Goal: Task Accomplishment & Management: Complete application form

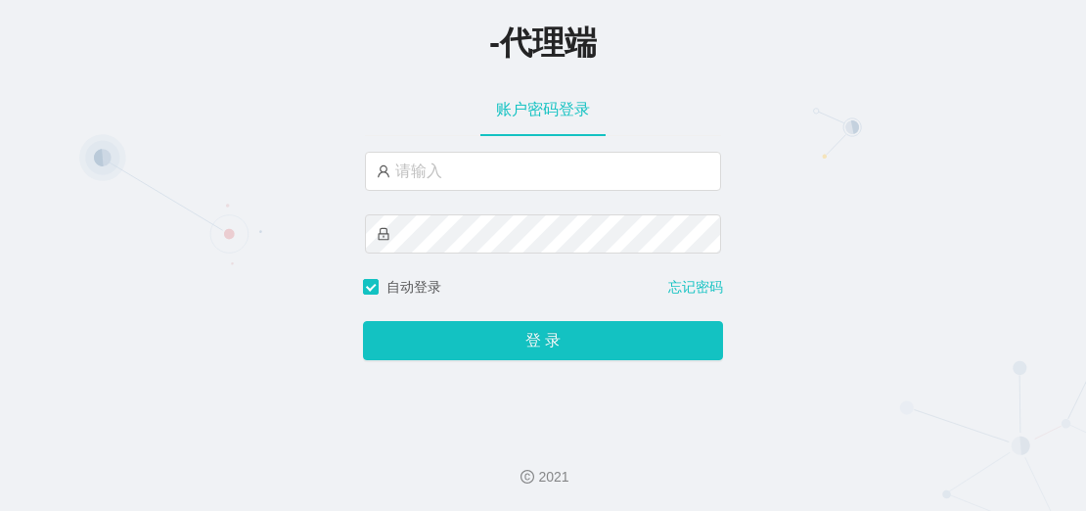
click at [854, 193] on div "-代理端 账户密码登录 自动登录 忘记密码 登 录" at bounding box center [543, 210] width 1086 height 420
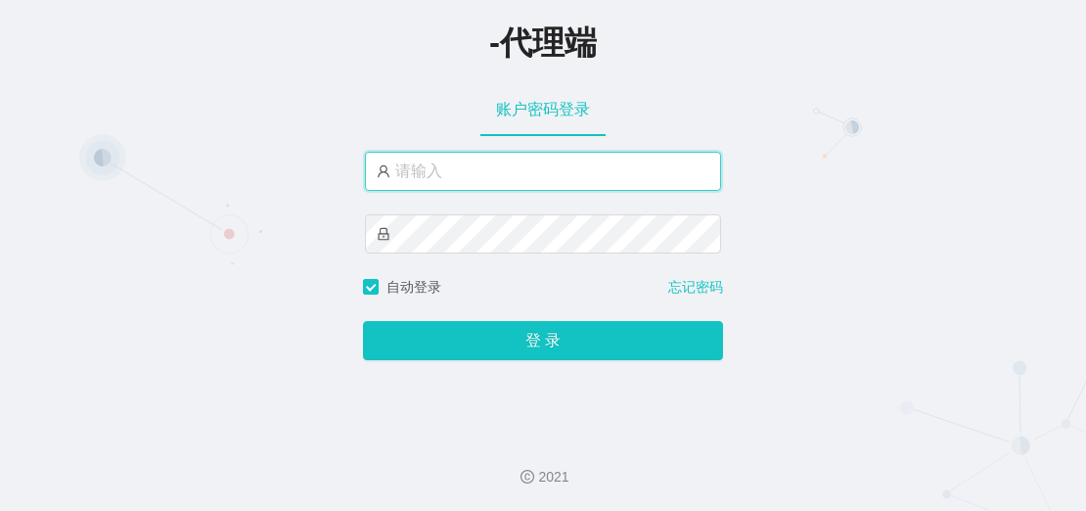
click at [503, 169] on input "text" at bounding box center [543, 171] width 356 height 39
paste input "afu888"
type input "afu888"
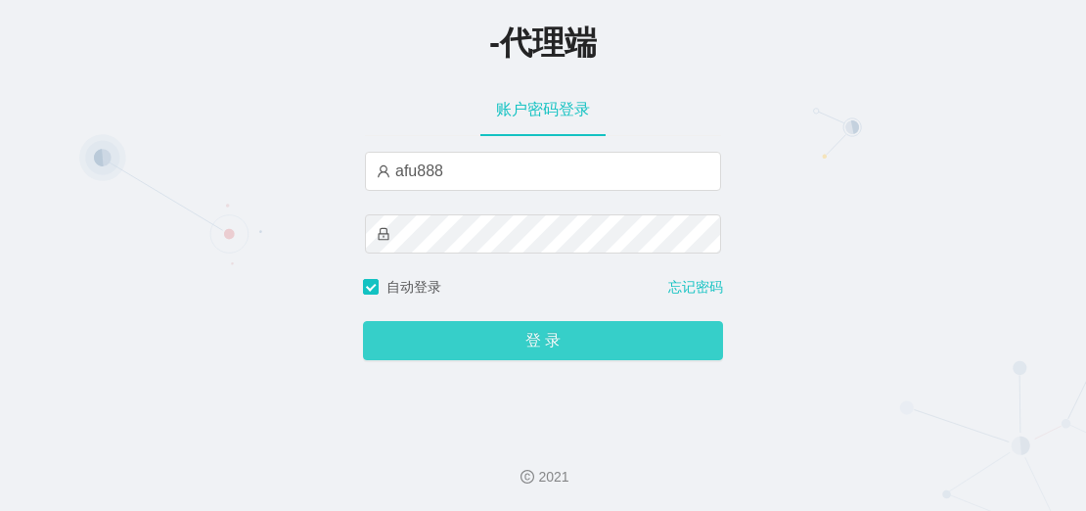
click at [472, 350] on button "登 录" at bounding box center [543, 340] width 360 height 39
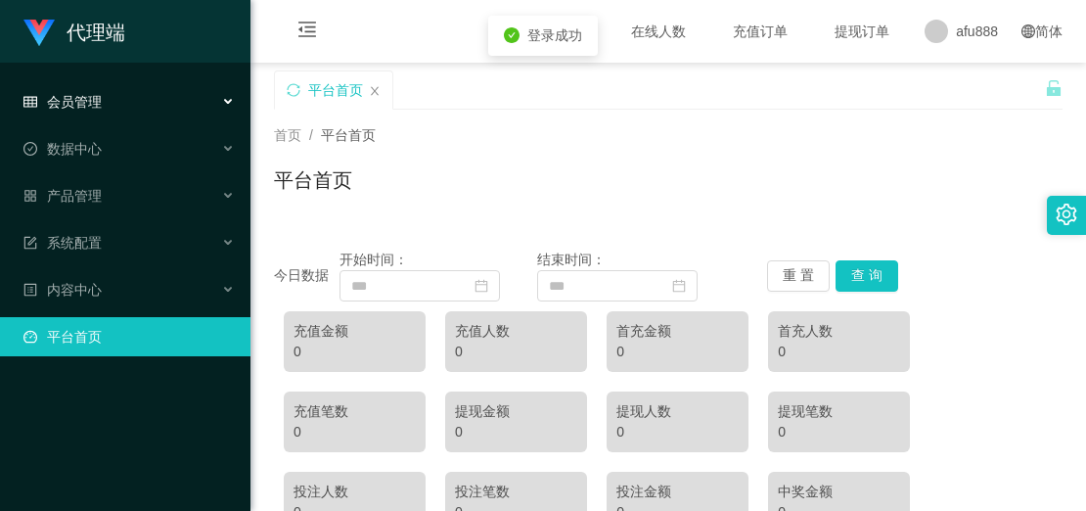
click at [95, 108] on span "会员管理" at bounding box center [62, 102] width 78 height 16
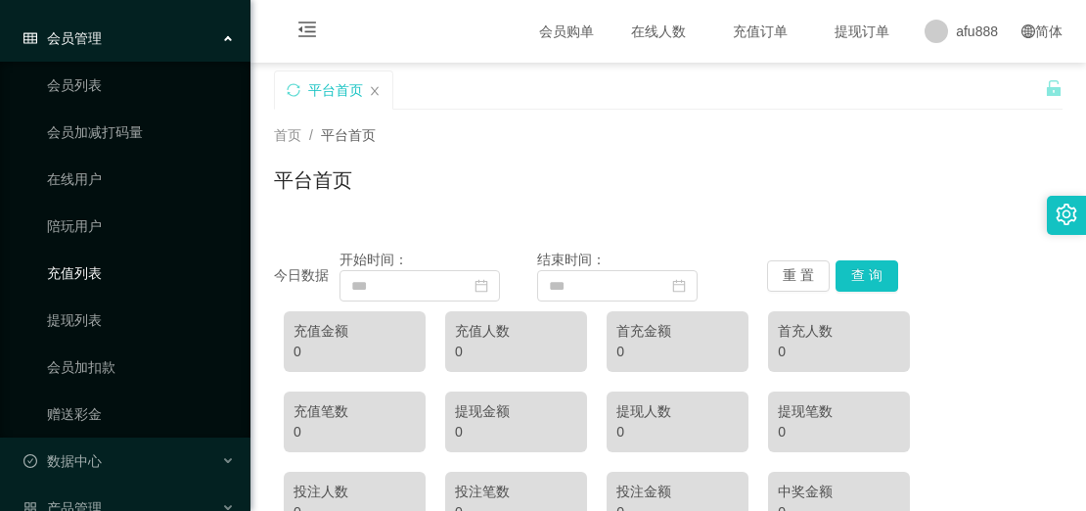
scroll to position [98, 0]
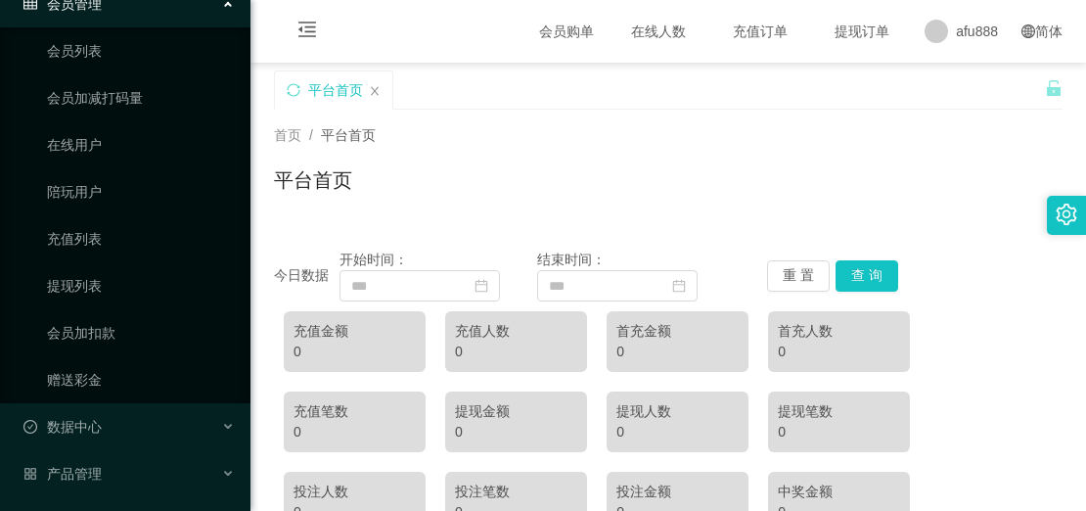
click at [498, 118] on div "关闭左侧 关闭右侧 关闭其它 刷新页面 平台首页 首页 / 平台首页 / 平台首页 今日数据 开始时间： 结束时间： 重 置 查 询 充值金额 0 充值人数 …" at bounding box center [668, 444] width 789 height 749
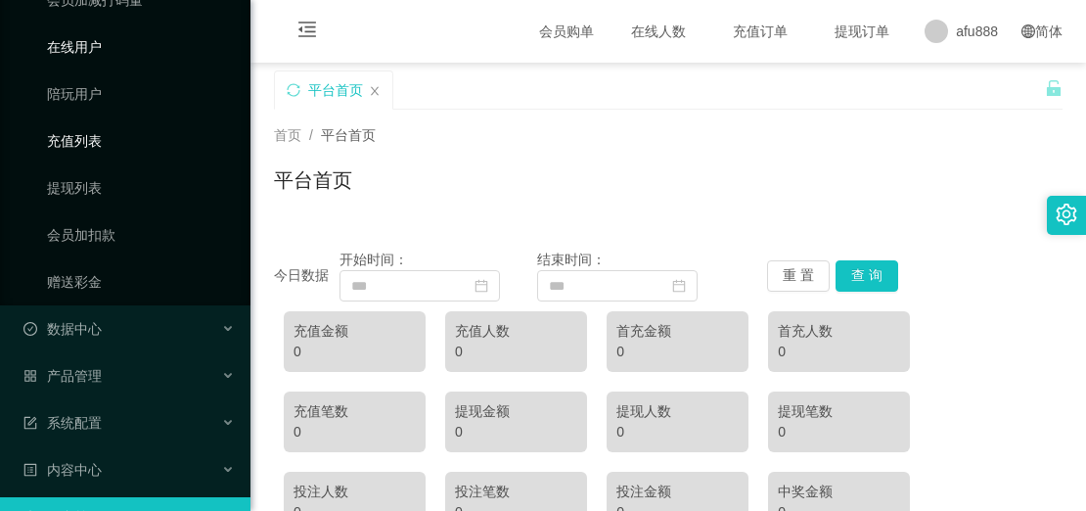
scroll to position [241, 0]
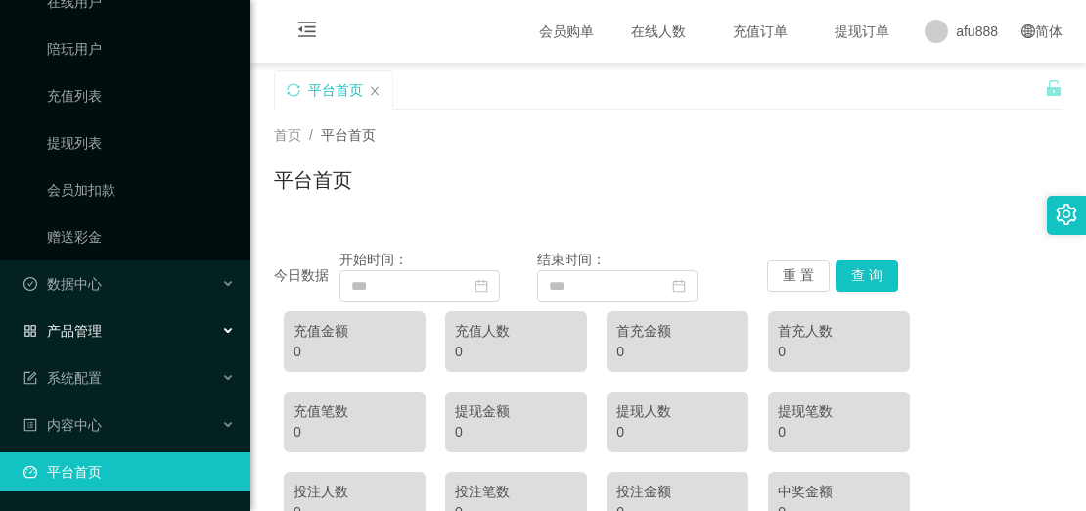
click at [106, 333] on div "产品管理" at bounding box center [125, 330] width 251 height 39
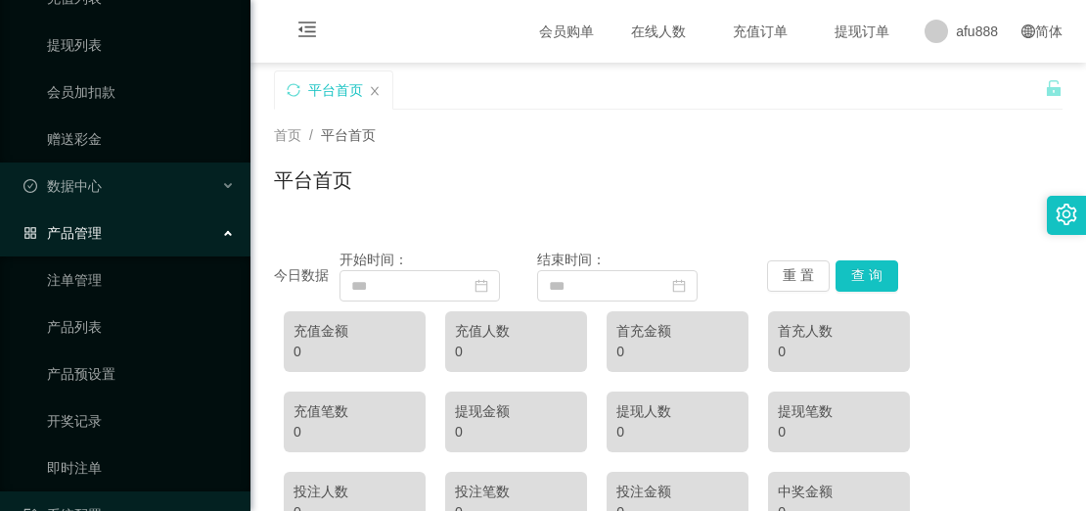
scroll to position [436, 0]
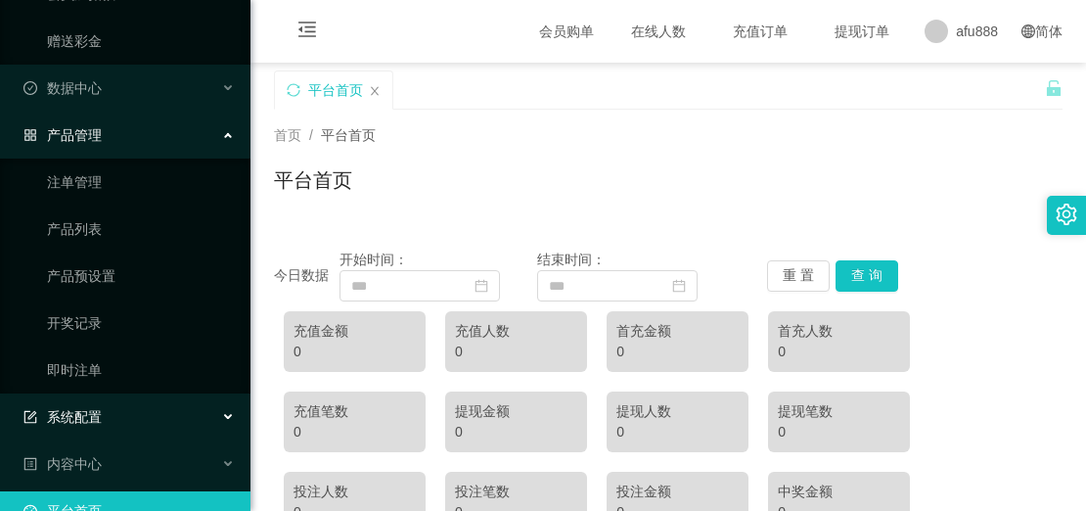
click at [100, 426] on div "系统配置" at bounding box center [125, 416] width 251 height 39
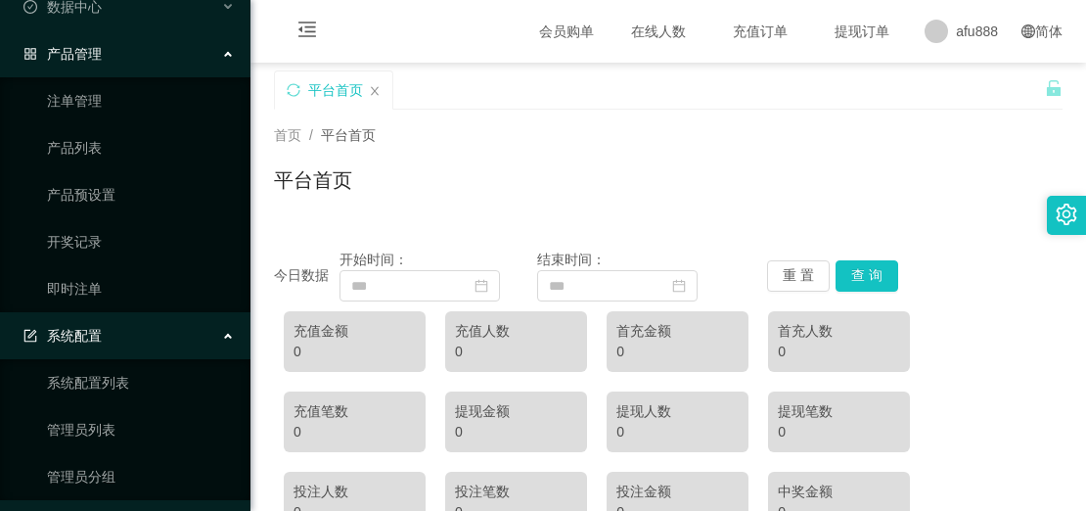
scroll to position [617, 0]
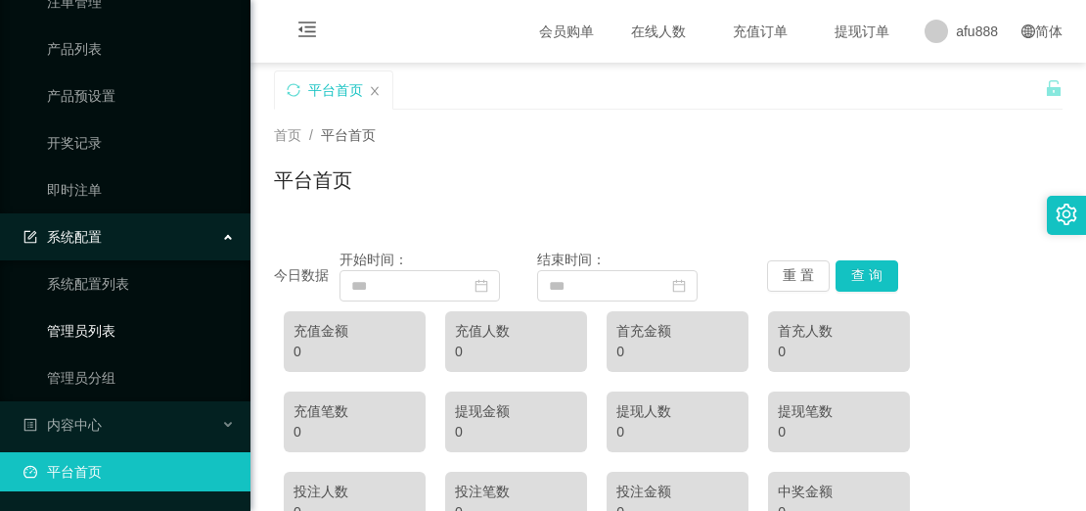
click at [101, 342] on link "管理员列表" at bounding box center [141, 330] width 188 height 39
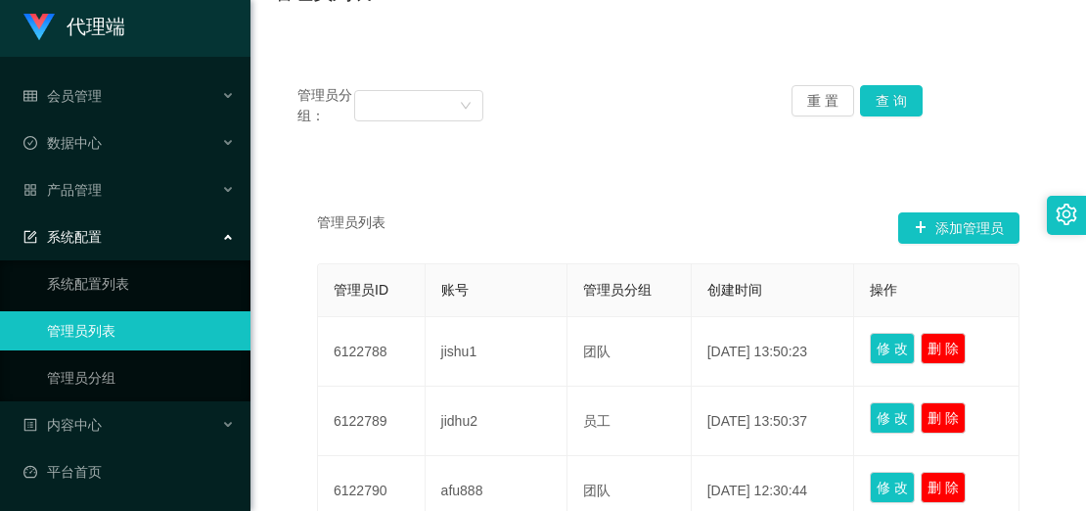
scroll to position [196, 0]
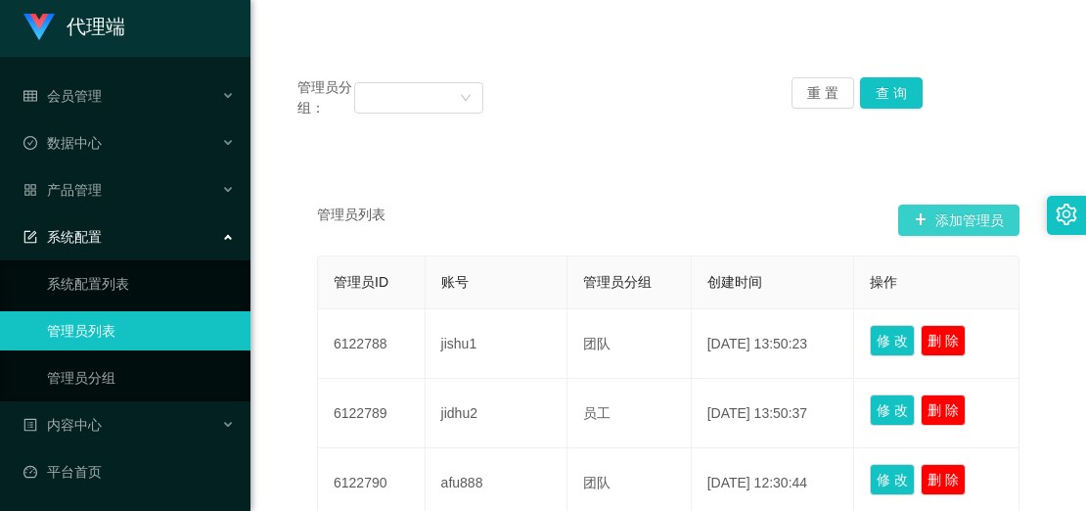
click at [928, 209] on button "添加管理员" at bounding box center [958, 220] width 121 height 31
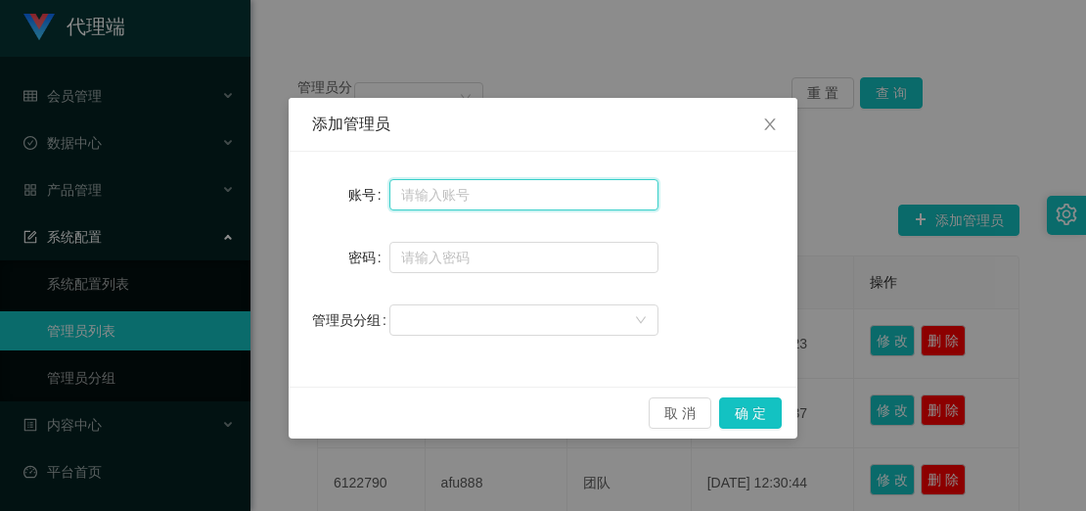
click at [414, 201] on input "text" at bounding box center [523, 194] width 269 height 31
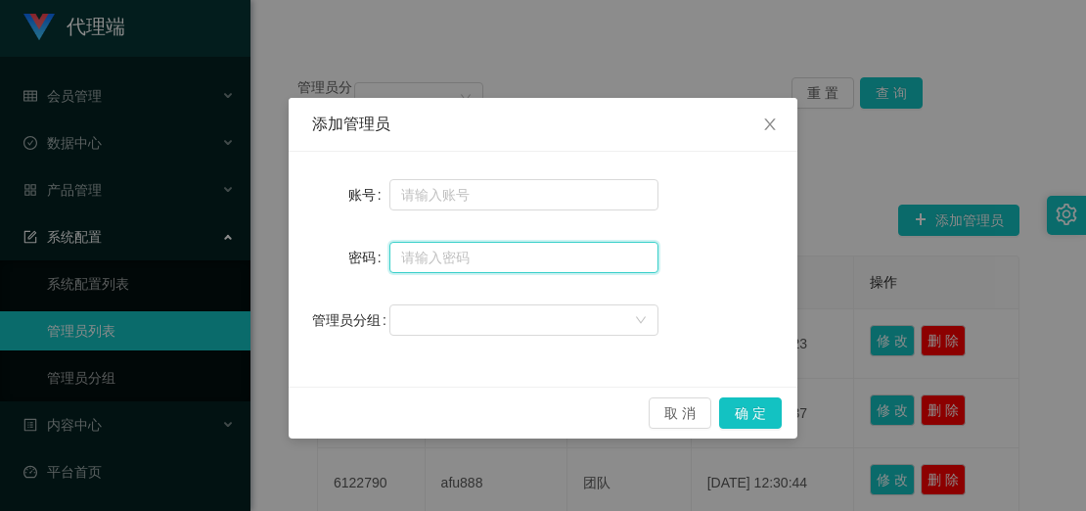
click at [409, 266] on input "text" at bounding box center [523, 257] width 269 height 31
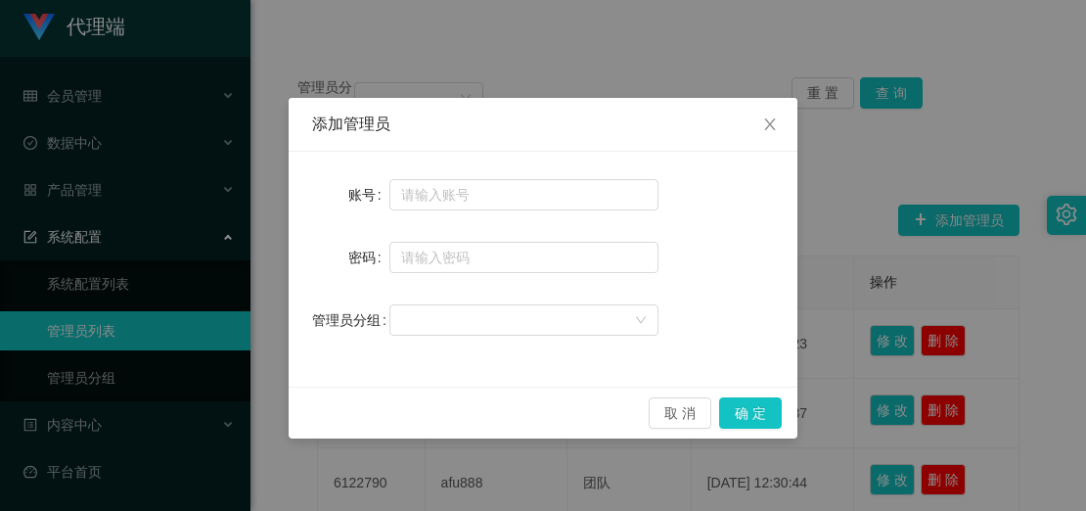
click at [419, 340] on div "账号 密码 管理员分组" at bounding box center [543, 269] width 509 height 235
click at [426, 328] on div at bounding box center [517, 319] width 233 height 29
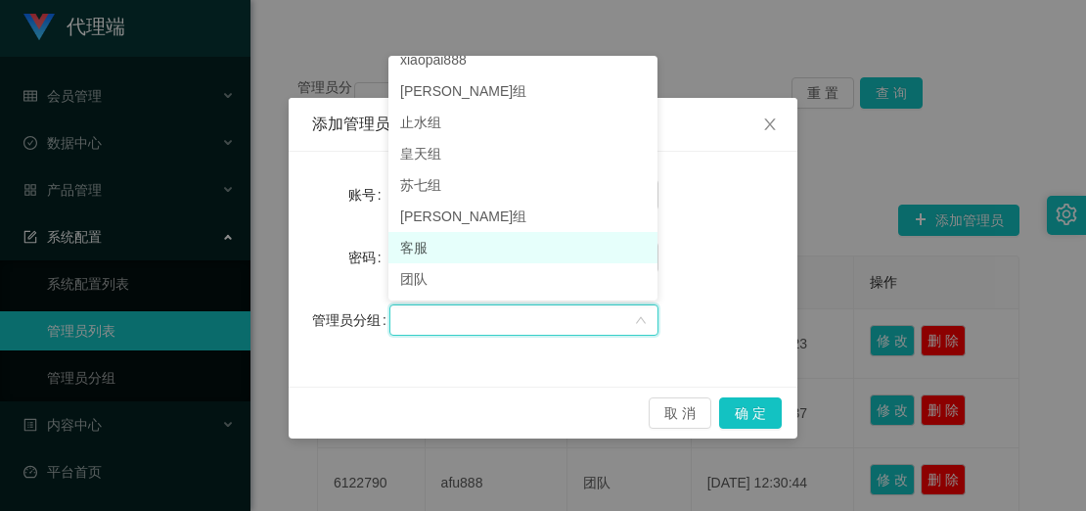
scroll to position [0, 0]
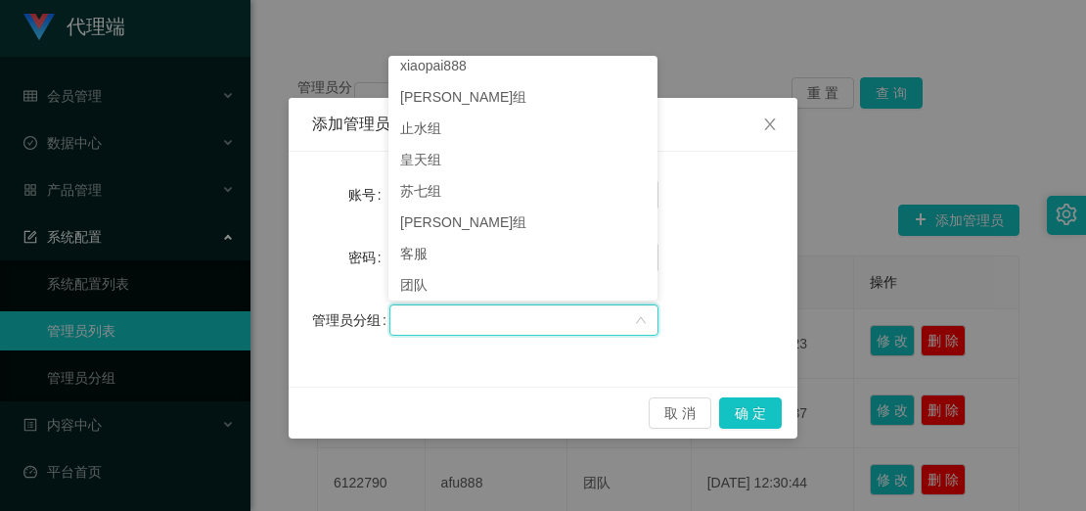
click at [468, 389] on div "取 消 确 定" at bounding box center [543, 413] width 509 height 52
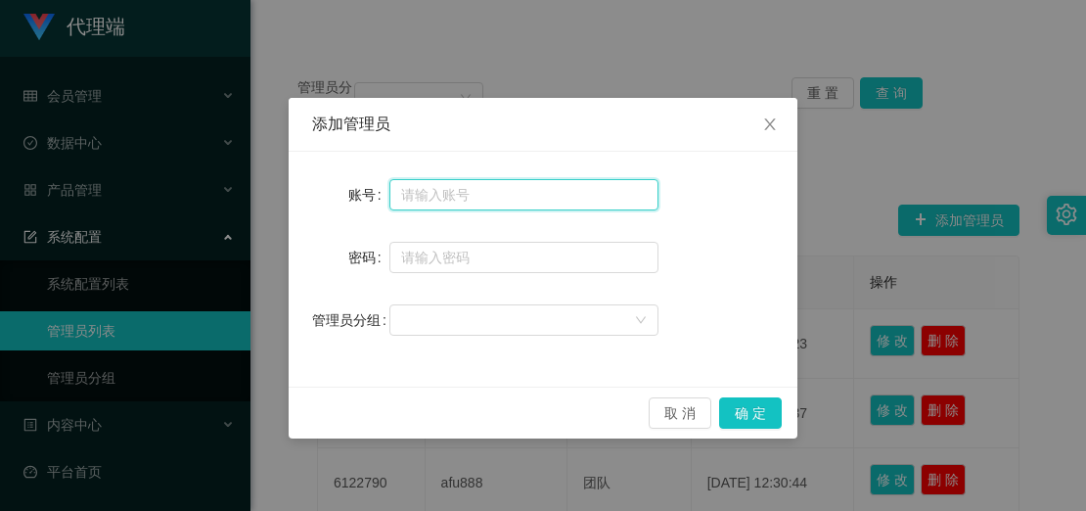
click at [393, 192] on input "text" at bounding box center [523, 194] width 269 height 31
click at [399, 203] on input "text" at bounding box center [523, 194] width 269 height 31
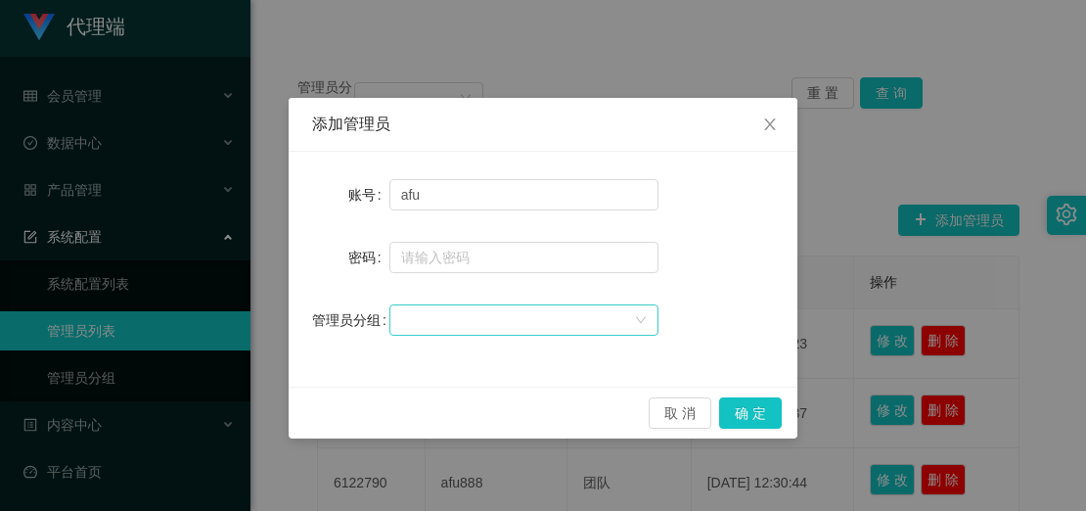
click at [431, 320] on div at bounding box center [517, 319] width 233 height 29
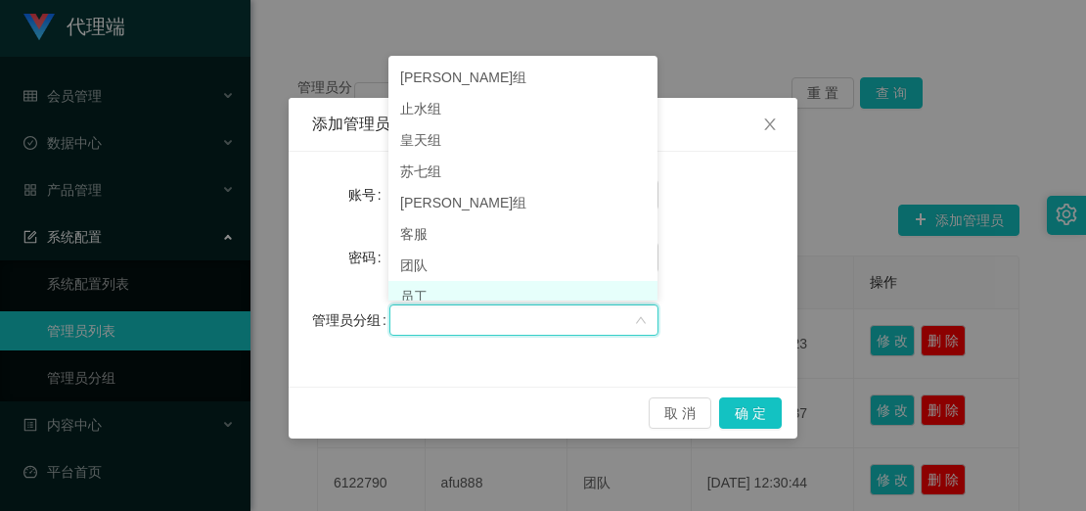
scroll to position [0, 0]
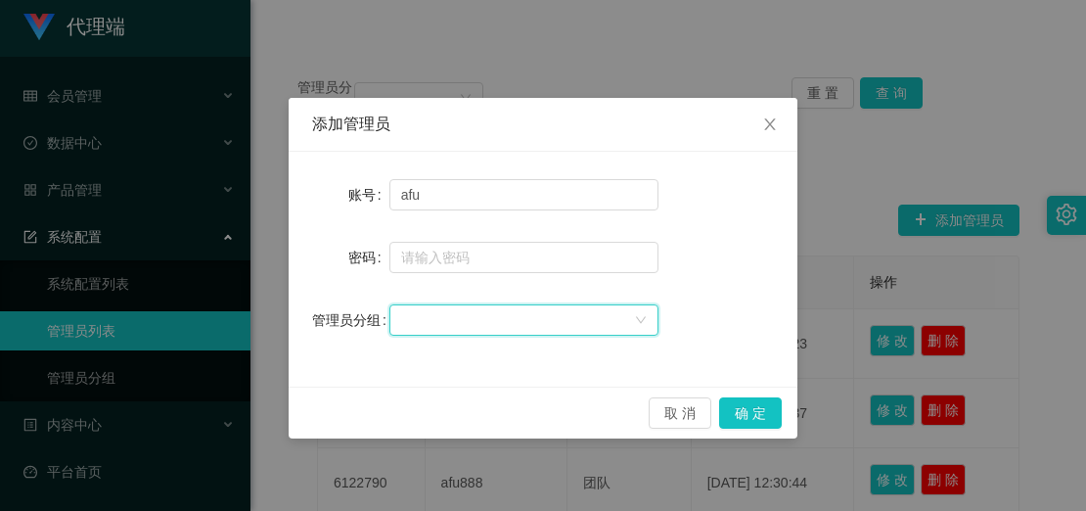
click at [469, 412] on div "取 消 确 定" at bounding box center [543, 412] width 478 height 31
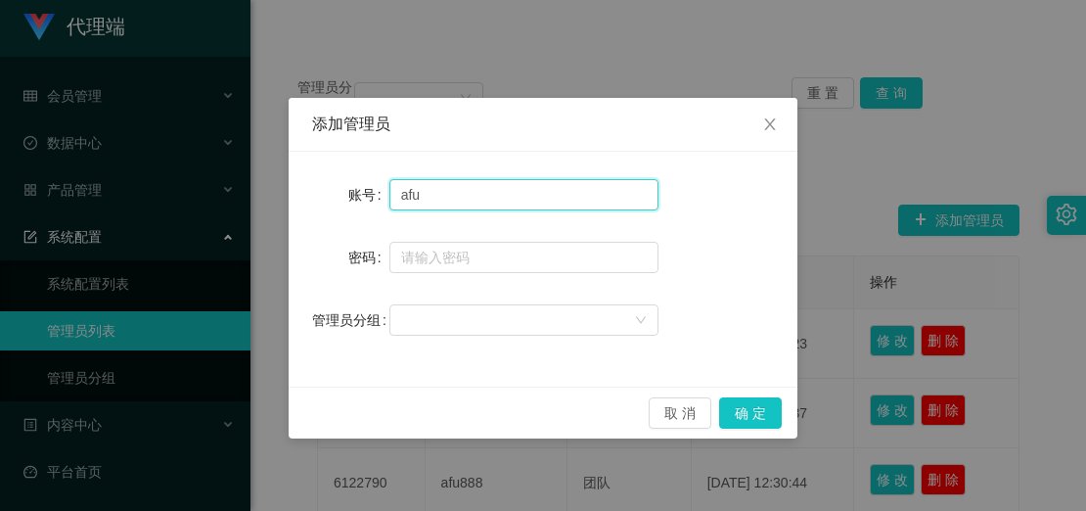
drag, startPoint x: 455, startPoint y: 198, endPoint x: 335, endPoint y: 173, distance: 122.8
click at [335, 173] on div "账号 afu 密码 管理员分组" at bounding box center [543, 269] width 509 height 235
type input "ayang888"
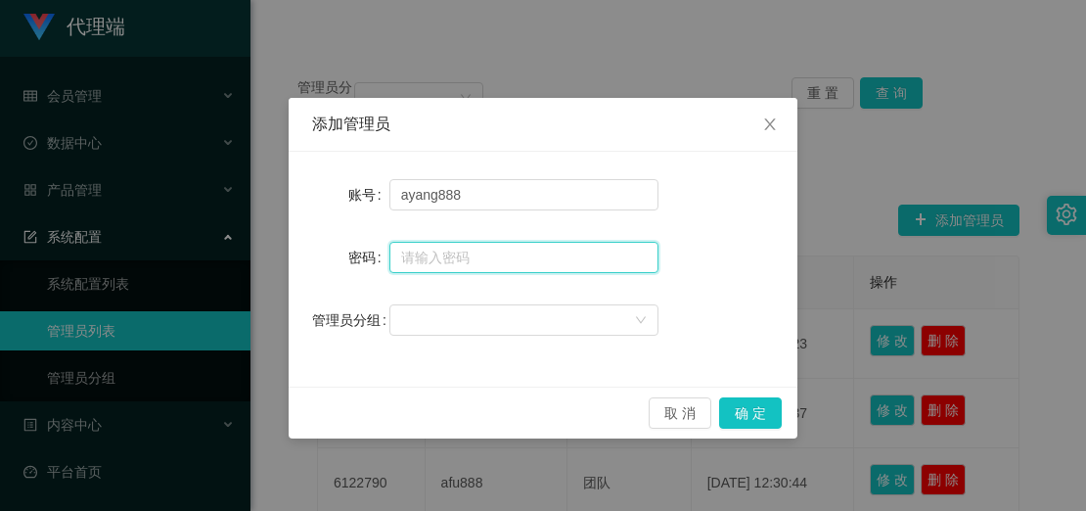
click at [469, 262] on input "text" at bounding box center [523, 257] width 269 height 31
type input "ccc111"
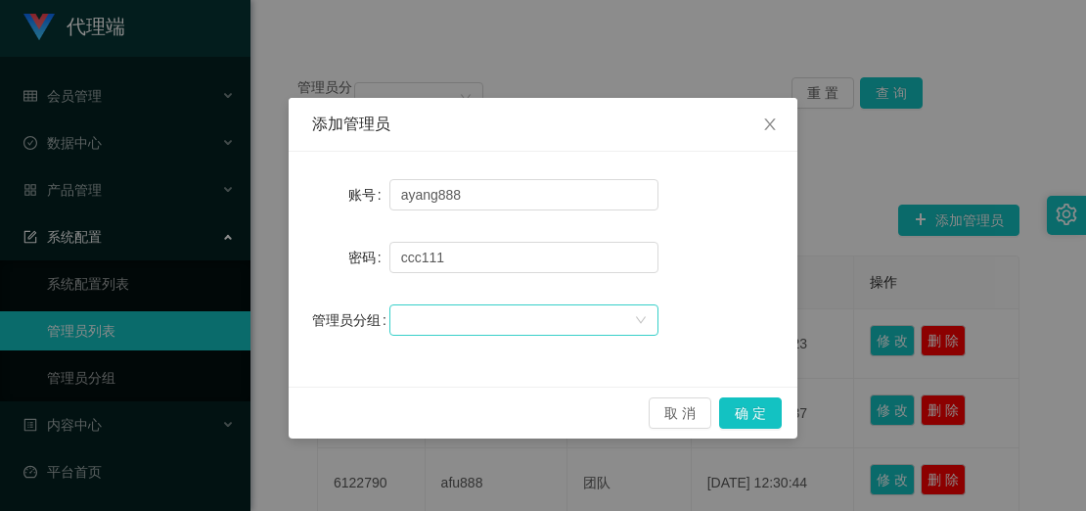
click at [527, 305] on div at bounding box center [517, 319] width 233 height 29
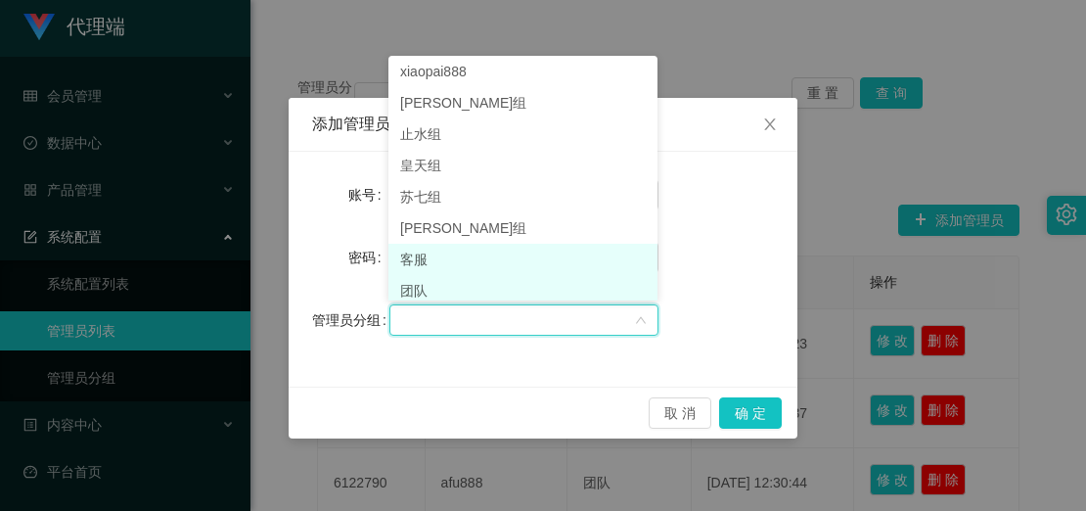
scroll to position [10, 0]
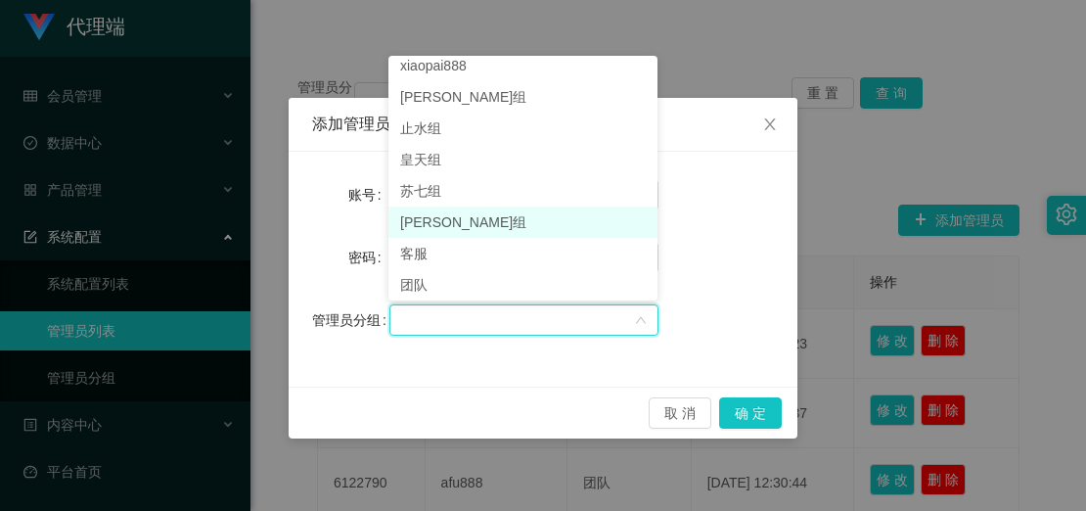
click at [465, 235] on li "[PERSON_NAME]组" at bounding box center [523, 221] width 269 height 31
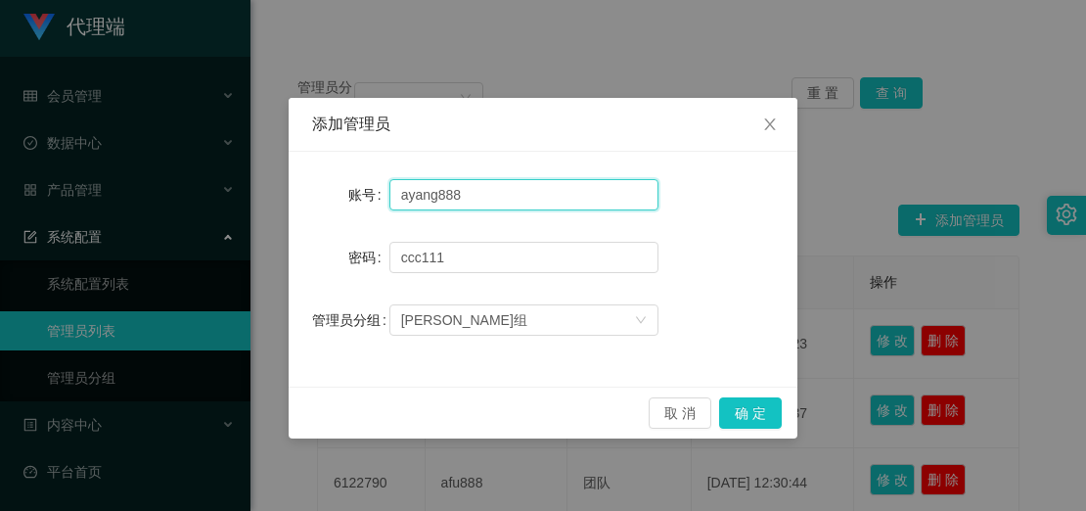
drag, startPoint x: 479, startPoint y: 196, endPoint x: 377, endPoint y: 176, distance: 103.6
click at [377, 176] on div "账号 ayang888" at bounding box center [543, 194] width 462 height 39
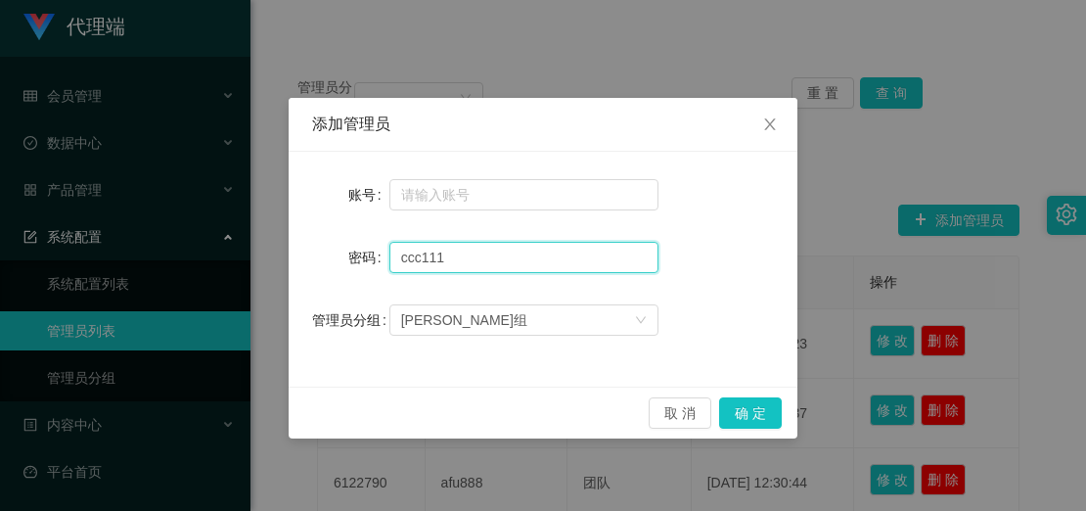
drag, startPoint x: 467, startPoint y: 265, endPoint x: 338, endPoint y: 255, distance: 129.5
click at [369, 254] on div "密码 [SECURITY_DATA]" at bounding box center [543, 257] width 462 height 39
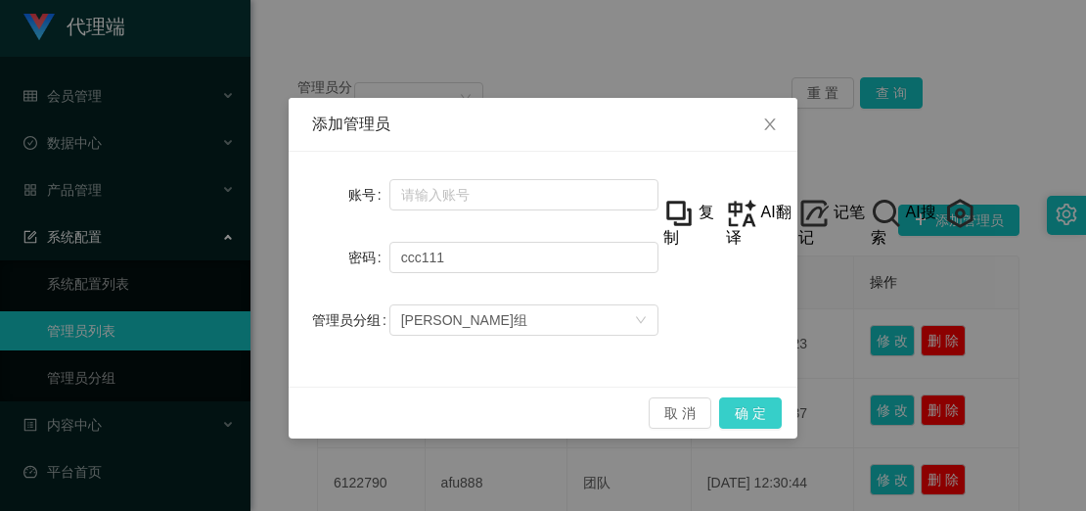
click at [762, 411] on button "确 定" at bounding box center [750, 412] width 63 height 31
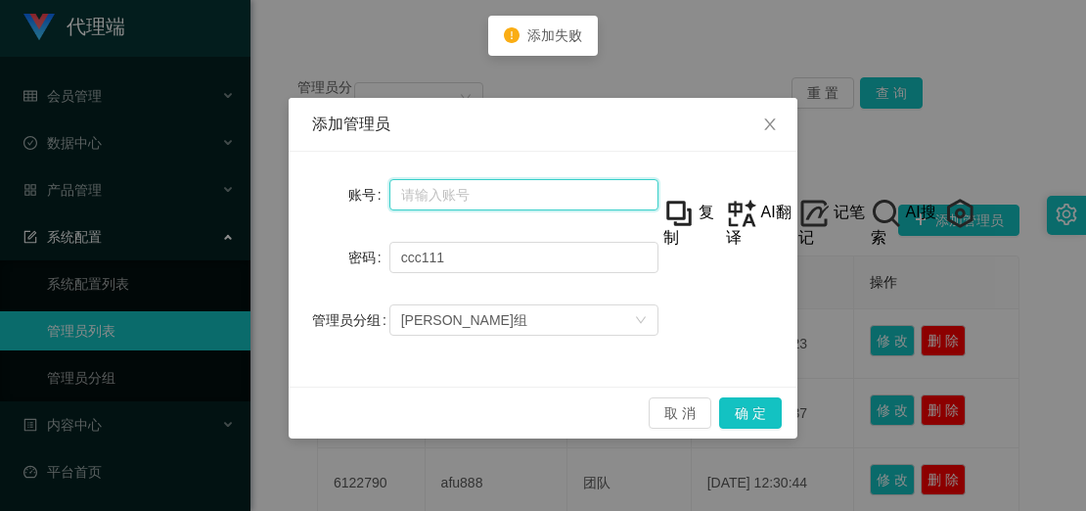
click at [451, 206] on input "text" at bounding box center [523, 194] width 269 height 31
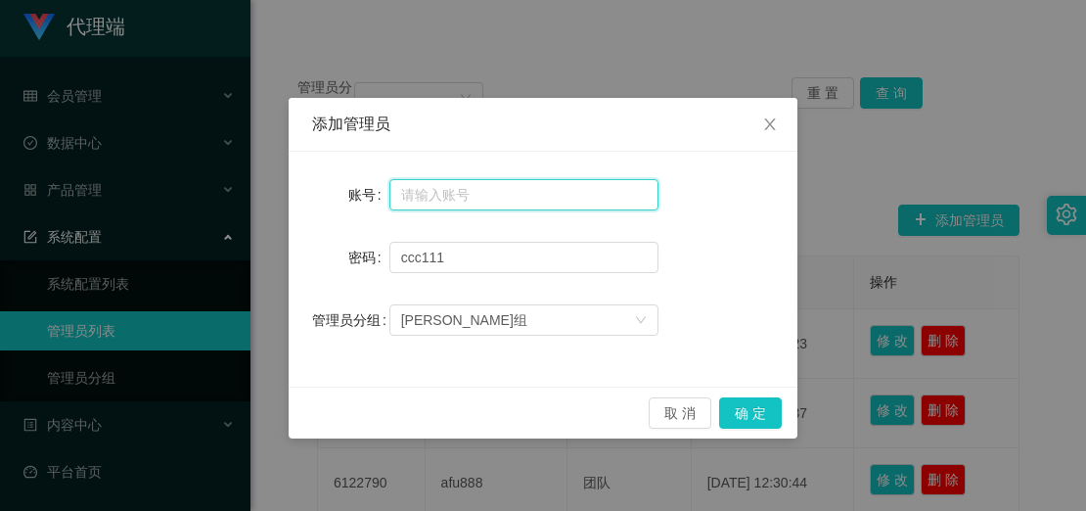
paste input "ccc111"
type input "ccc111"
drag, startPoint x: 451, startPoint y: 205, endPoint x: 65, endPoint y: 191, distance: 386.8
click at [65, 191] on div "添加管理员 账号 ccc111 密码 [SECURITY_DATA] 管理员分组 阿富组 取 消 确 定" at bounding box center [543, 255] width 1086 height 511
click at [440, 201] on input "text" at bounding box center [523, 194] width 269 height 31
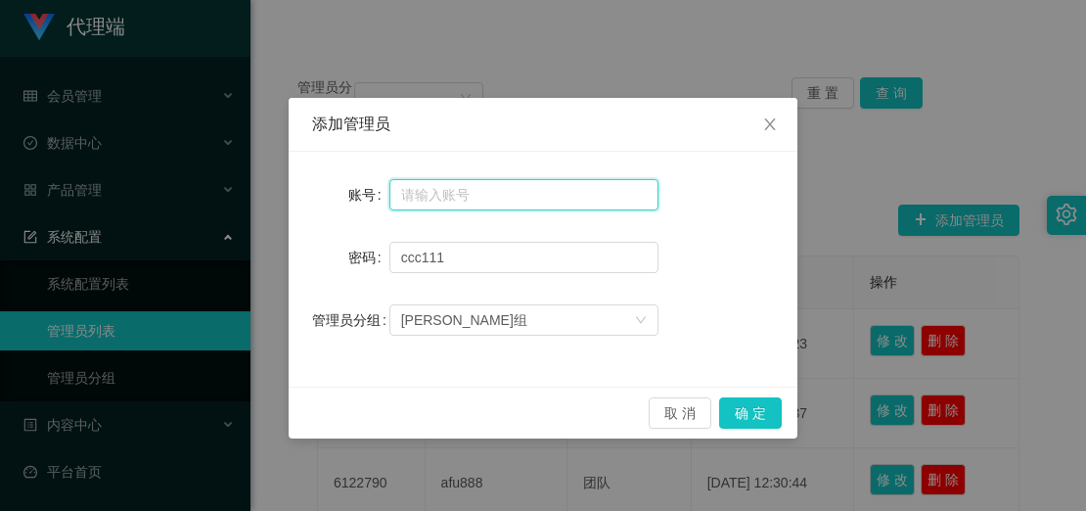
paste input "ayang888"
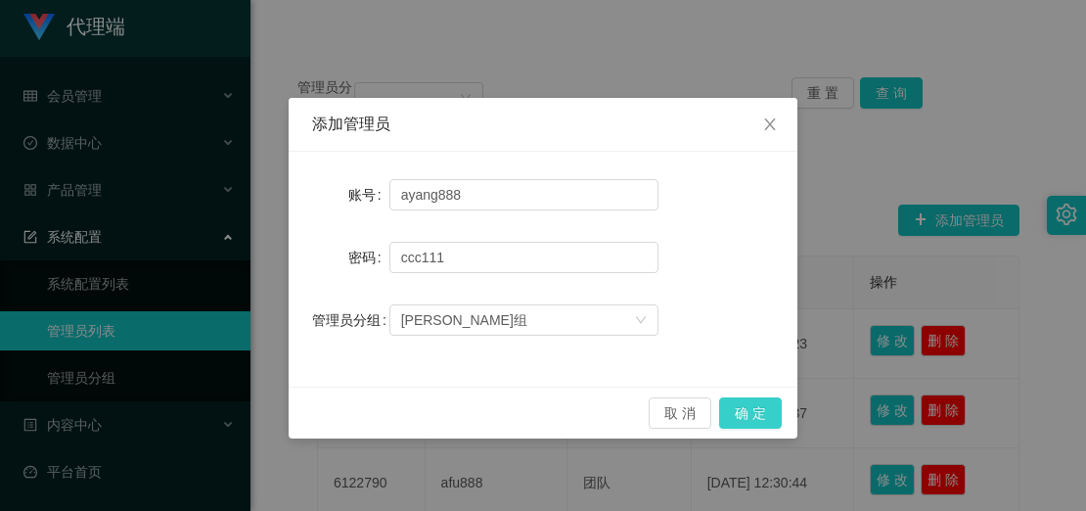
click at [756, 407] on button "确 定" at bounding box center [750, 412] width 63 height 31
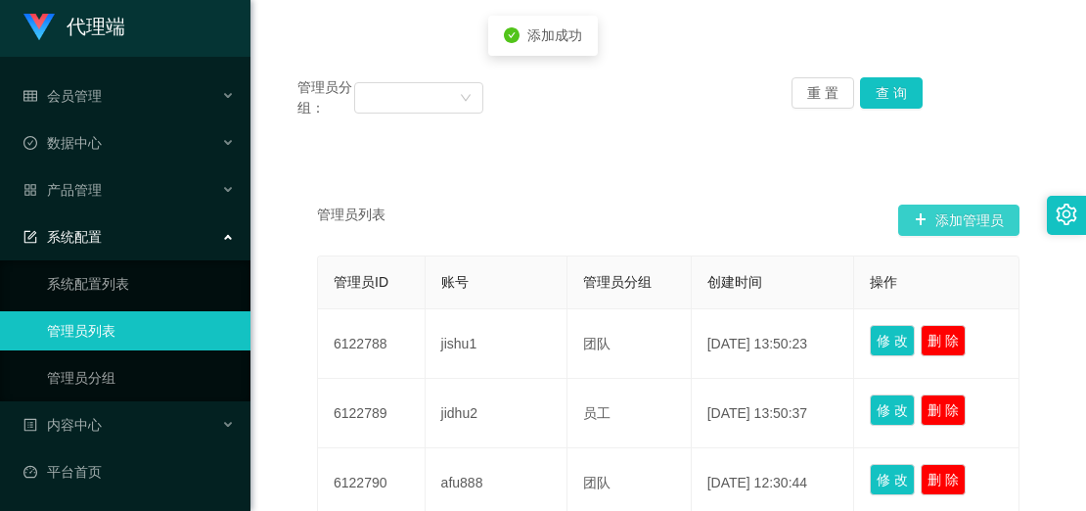
click at [940, 225] on button "添加管理员" at bounding box center [958, 220] width 121 height 31
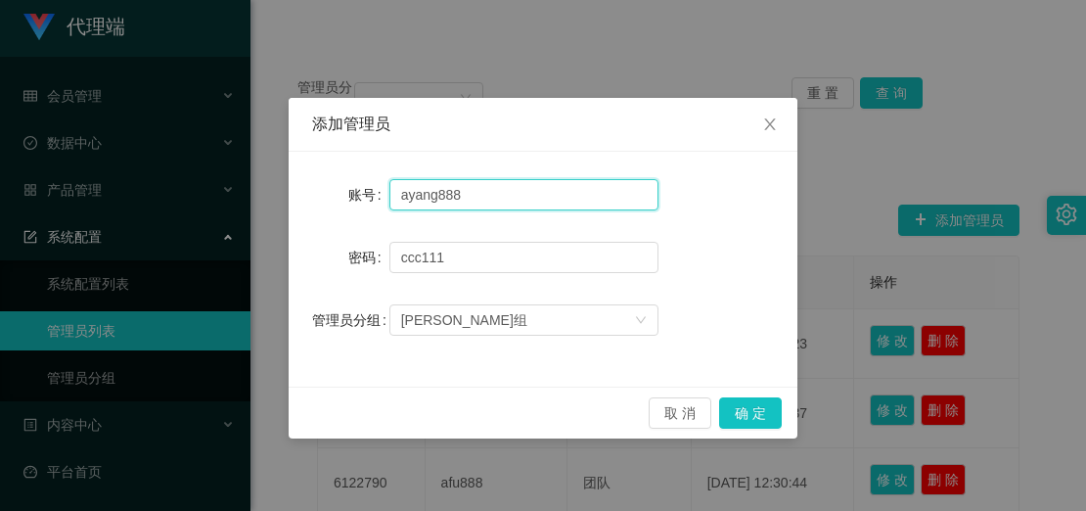
drag, startPoint x: 474, startPoint y: 197, endPoint x: 260, endPoint y: 173, distance: 214.6
click at [260, 173] on div "添加管理员 账号 ayang888 密码 [SECURITY_DATA] 管理员分组 阿富组 取 消 确 定" at bounding box center [543, 255] width 1086 height 511
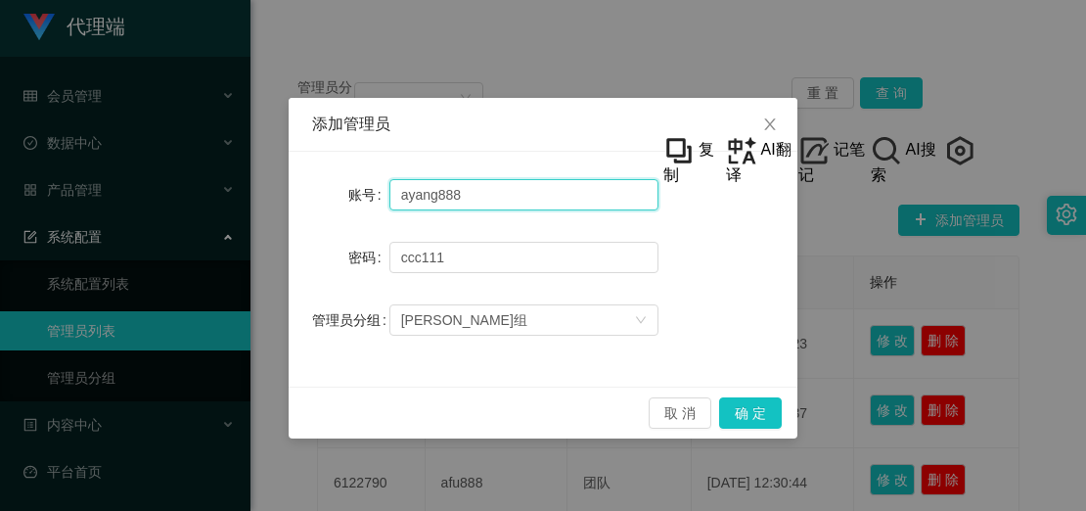
click at [549, 207] on input "ayang888" at bounding box center [523, 194] width 269 height 31
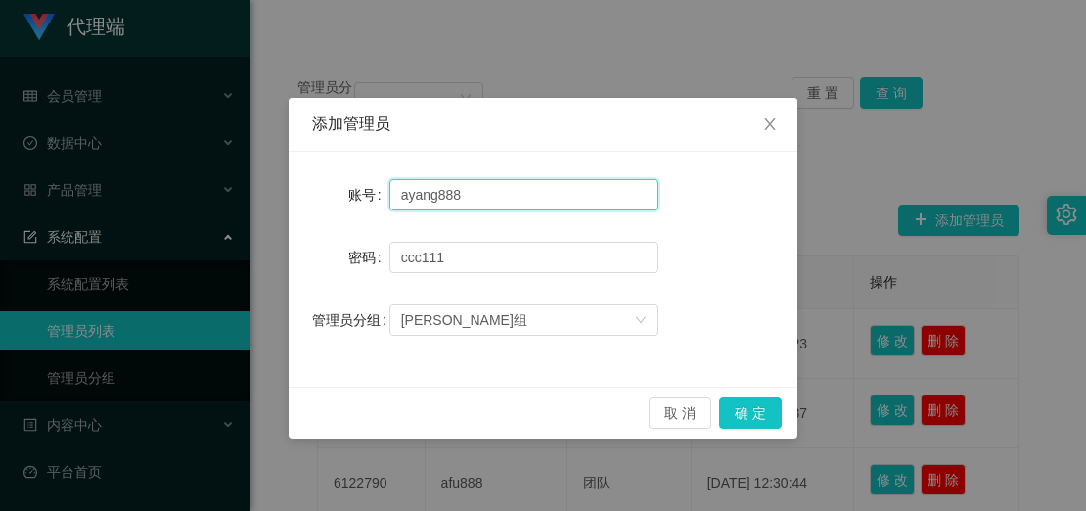
drag, startPoint x: 577, startPoint y: 206, endPoint x: 158, endPoint y: 201, distance: 419.9
click at [160, 201] on div "添加管理员 账号 ayang888 密码 [SECURITY_DATA] 管理员分组 阿富组 取 消 确 定" at bounding box center [543, 255] width 1086 height 511
paste input "san"
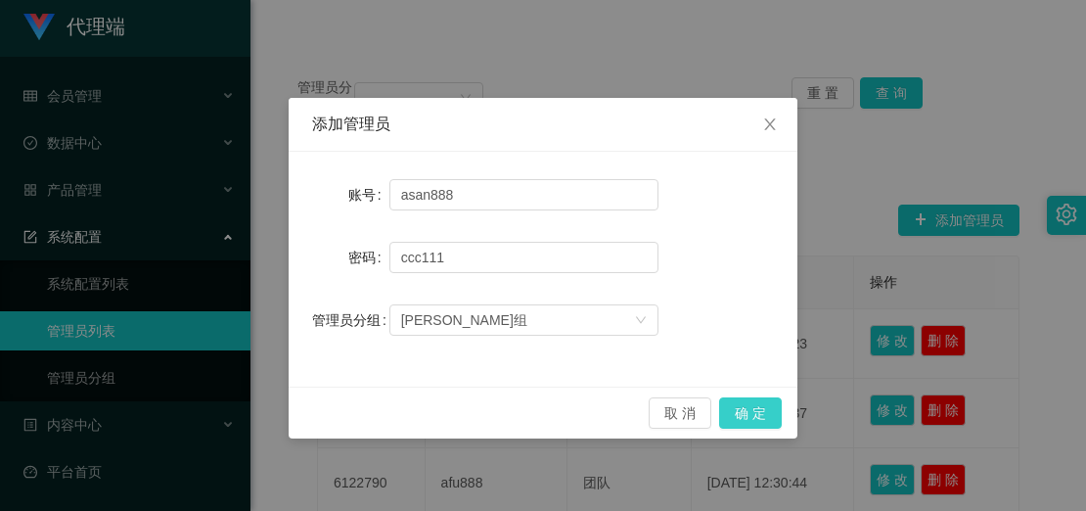
click at [767, 414] on button "确 定" at bounding box center [750, 412] width 63 height 31
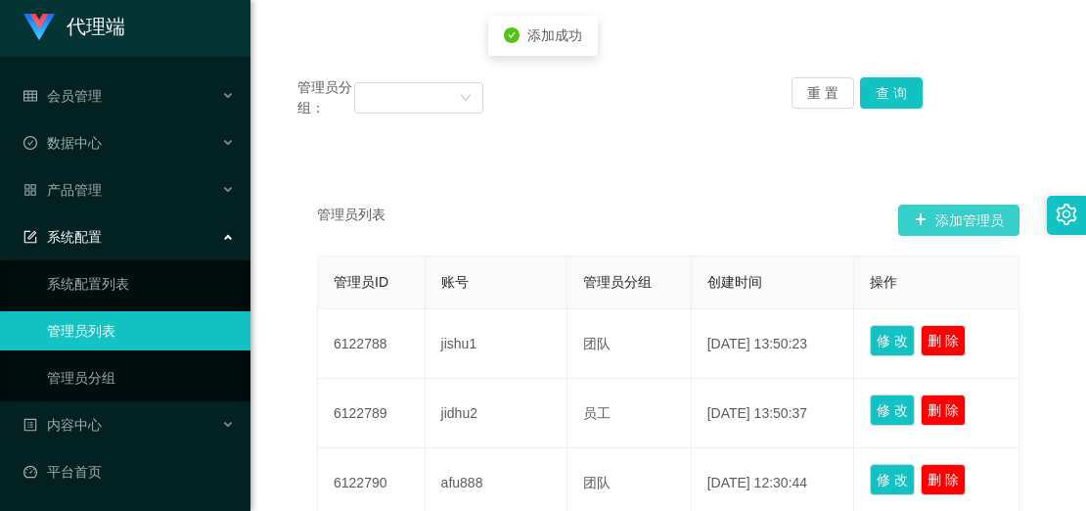
click at [965, 219] on button "添加管理员" at bounding box center [958, 220] width 121 height 31
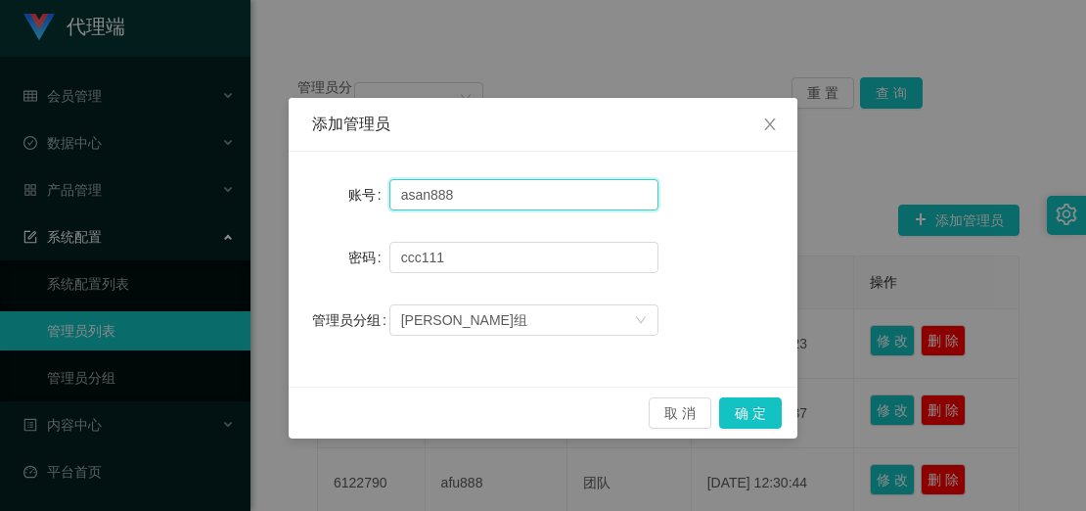
drag, startPoint x: 474, startPoint y: 196, endPoint x: 358, endPoint y: 192, distance: 115.5
click at [358, 192] on div "账号 asan888" at bounding box center [543, 194] width 462 height 39
click at [431, 207] on input "asan888" at bounding box center [523, 194] width 269 height 31
drag, startPoint x: 428, startPoint y: 195, endPoint x: 357, endPoint y: 183, distance: 71.4
click at [357, 183] on div "账号 asan888" at bounding box center [543, 194] width 462 height 39
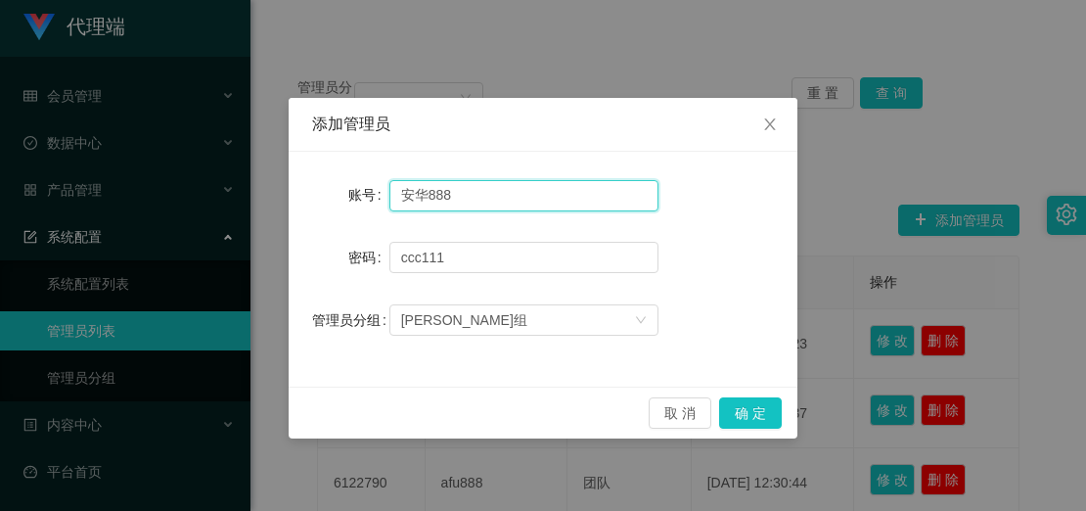
drag, startPoint x: 428, startPoint y: 195, endPoint x: 389, endPoint y: 195, distance: 38.2
click at [389, 195] on input "安华888" at bounding box center [523, 195] width 269 height 31
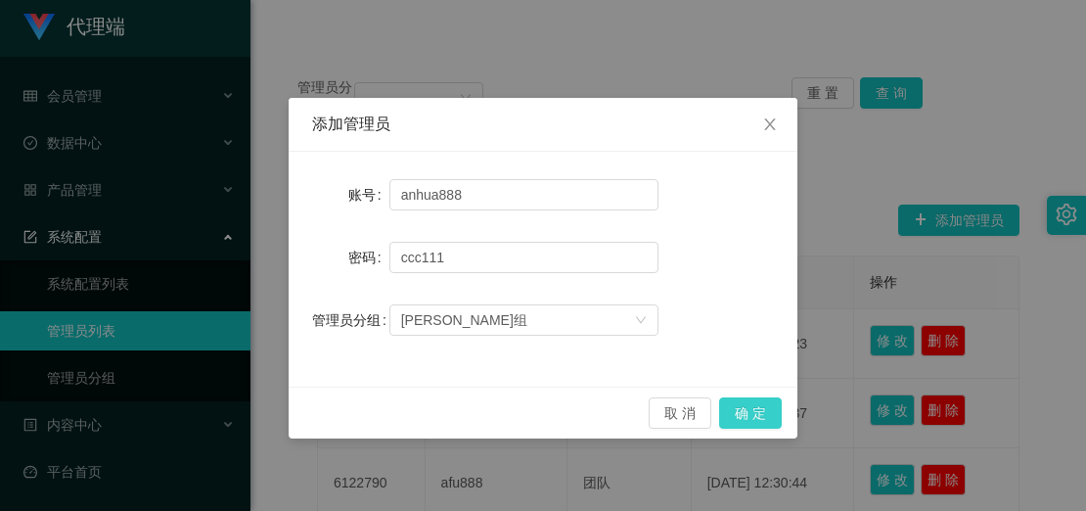
click at [750, 413] on button "确 定" at bounding box center [750, 412] width 63 height 31
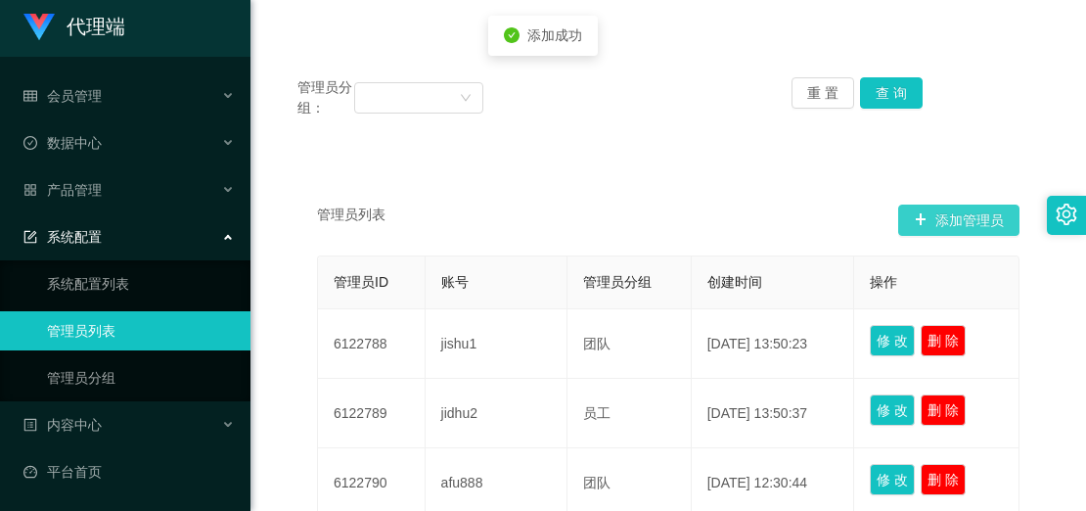
click at [937, 216] on button "添加管理员" at bounding box center [958, 220] width 121 height 31
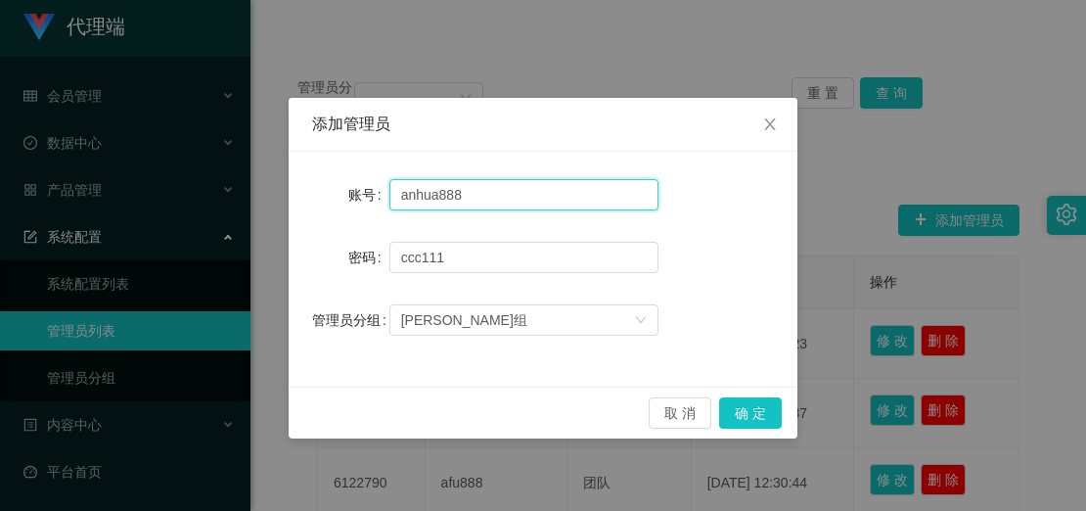
drag, startPoint x: 435, startPoint y: 197, endPoint x: 354, endPoint y: 180, distance: 82.9
click at [354, 180] on div "账号 anhua888" at bounding box center [543, 194] width 462 height 39
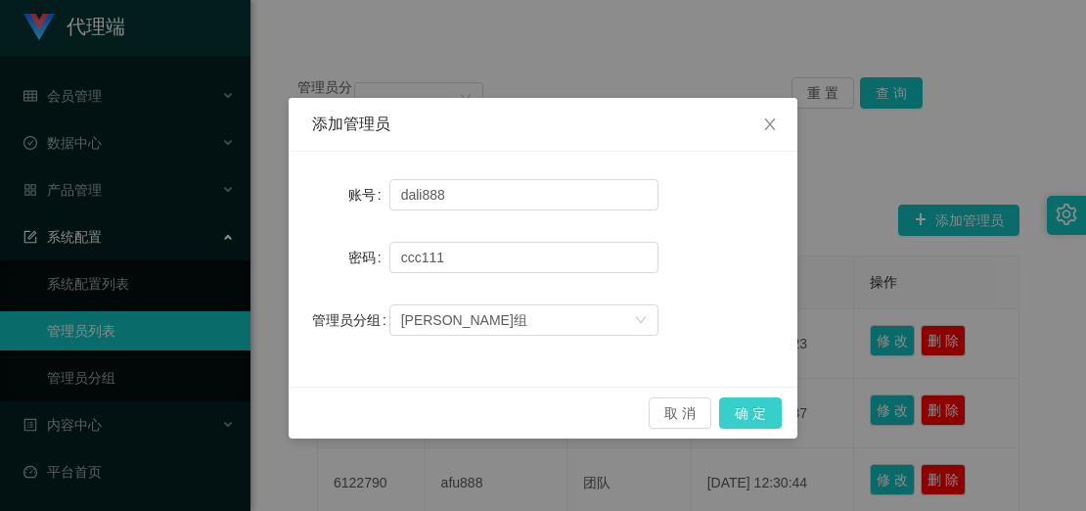
click at [735, 403] on button "确 定" at bounding box center [750, 412] width 63 height 31
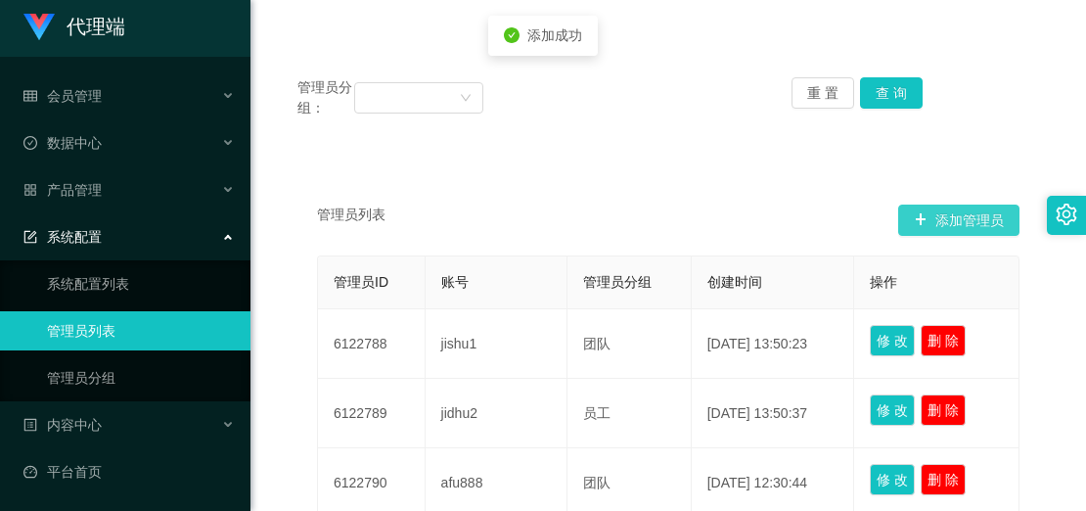
click at [940, 215] on button "添加管理员" at bounding box center [958, 220] width 121 height 31
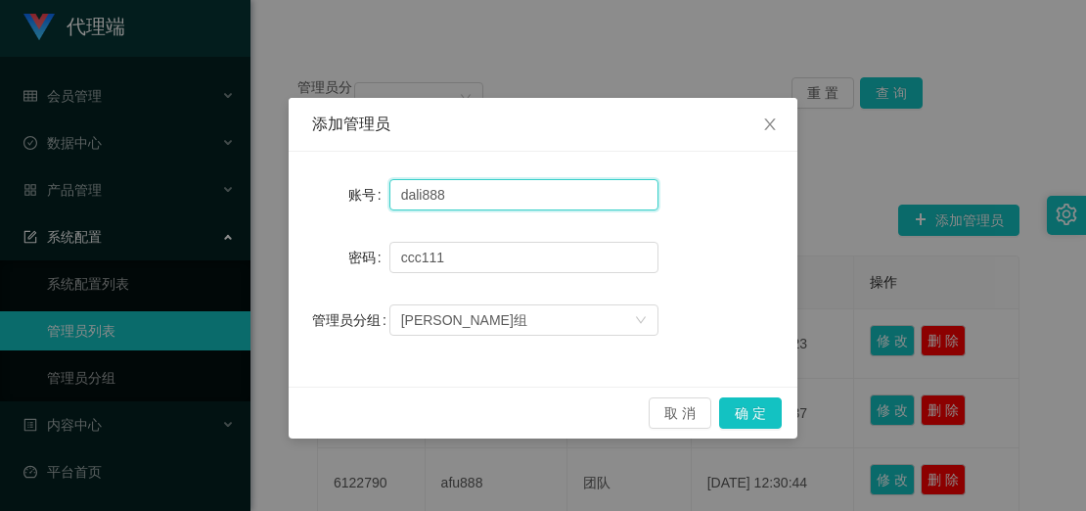
drag, startPoint x: 425, startPoint y: 193, endPoint x: 153, endPoint y: 174, distance: 272.7
click at [326, 178] on div "账号 dali888" at bounding box center [543, 194] width 462 height 39
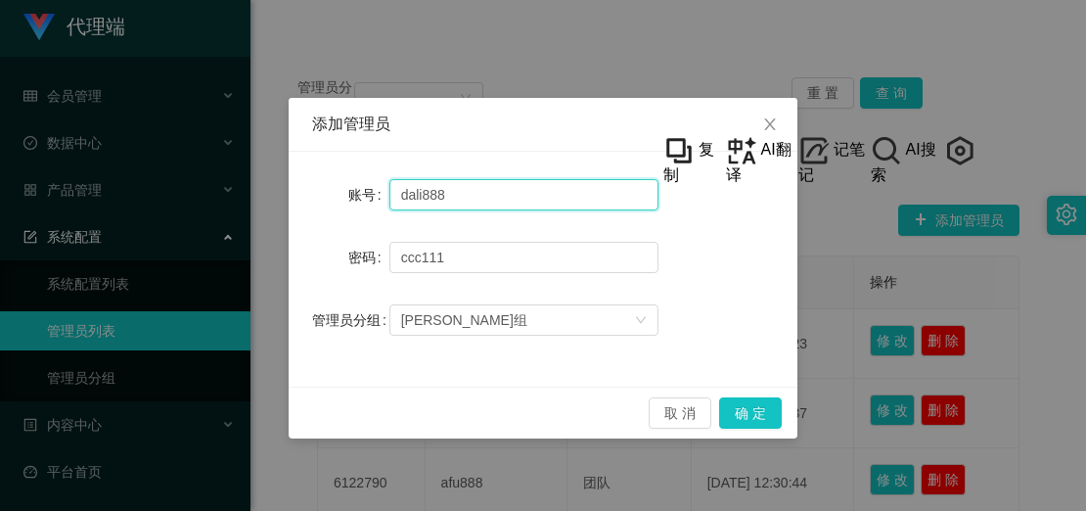
click at [412, 191] on input "dali888" at bounding box center [523, 194] width 269 height 31
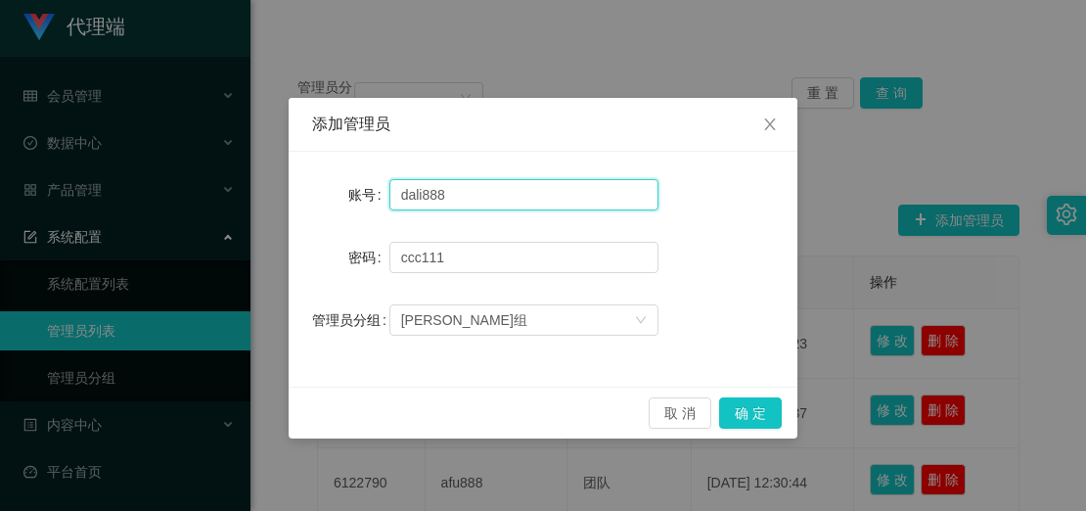
drag, startPoint x: 425, startPoint y: 195, endPoint x: 392, endPoint y: 196, distance: 32.3
click at [392, 196] on input "dali888" at bounding box center [523, 194] width 269 height 31
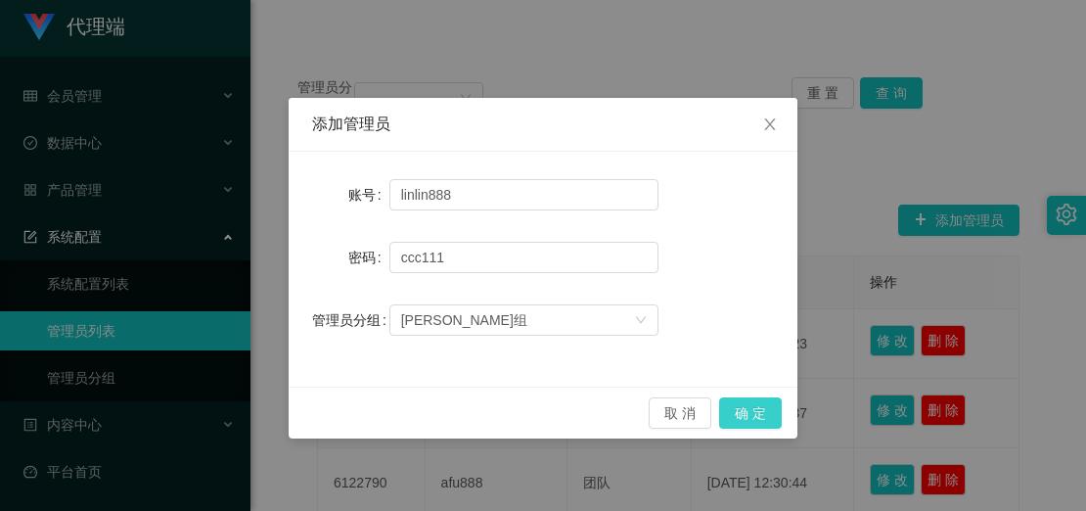
click at [757, 416] on button "确 定" at bounding box center [750, 412] width 63 height 31
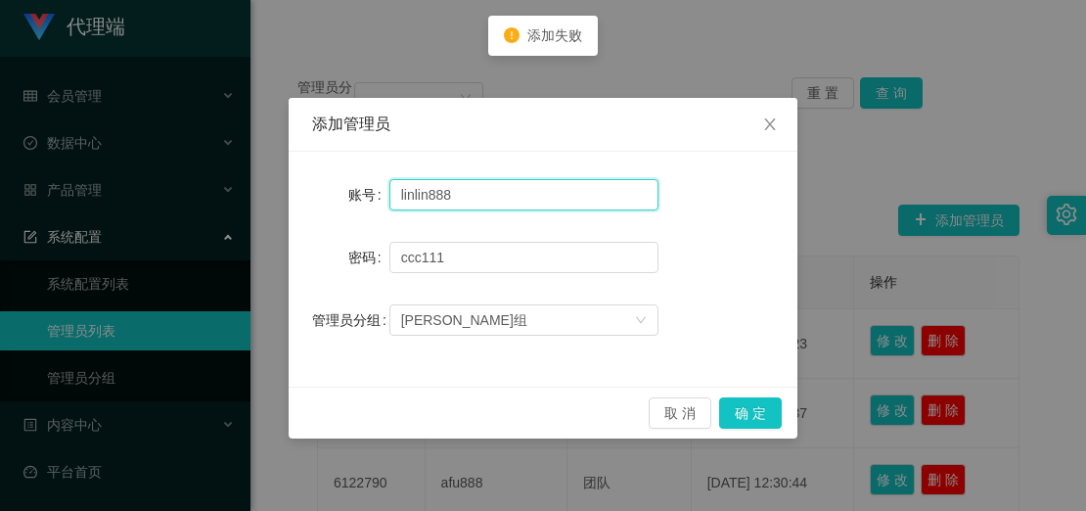
click at [450, 199] on input "linlin888" at bounding box center [523, 194] width 269 height 31
click at [402, 187] on input "linlin888" at bounding box center [523, 194] width 269 height 31
click at [487, 191] on input "linlin888" at bounding box center [523, 194] width 269 height 31
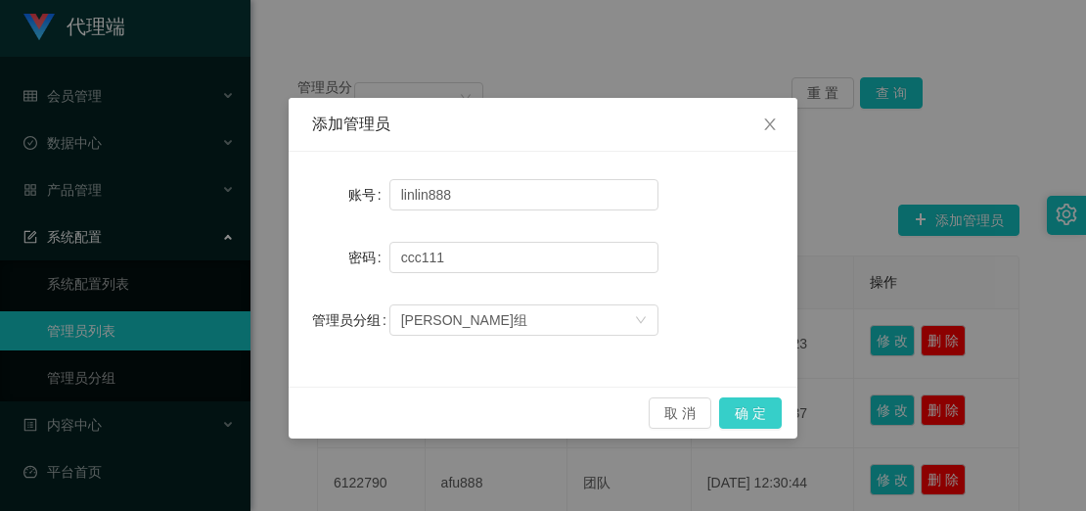
click at [761, 414] on button "确 定" at bounding box center [750, 412] width 63 height 31
click at [783, 125] on span "Close" at bounding box center [770, 125] width 55 height 55
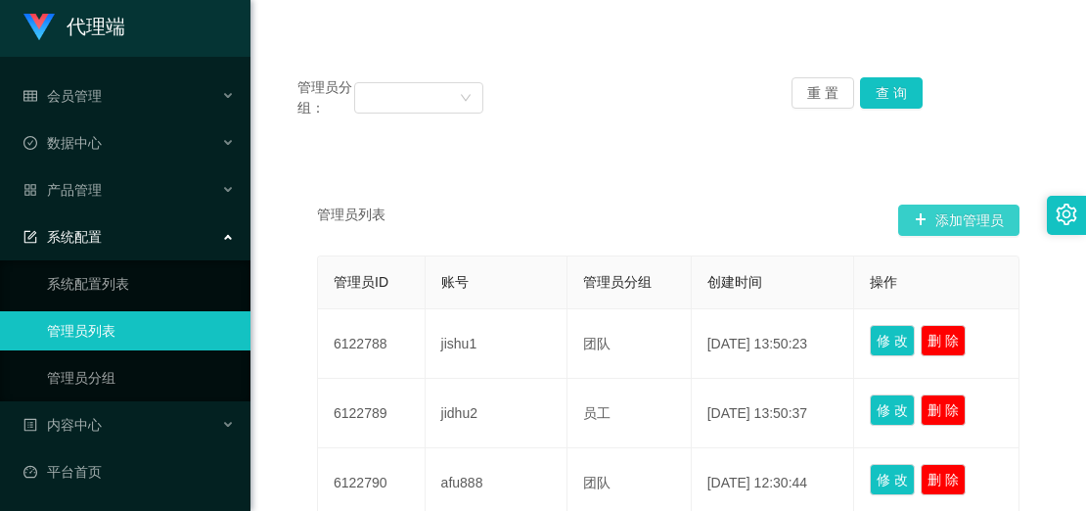
click at [937, 224] on button "添加管理员" at bounding box center [958, 220] width 121 height 31
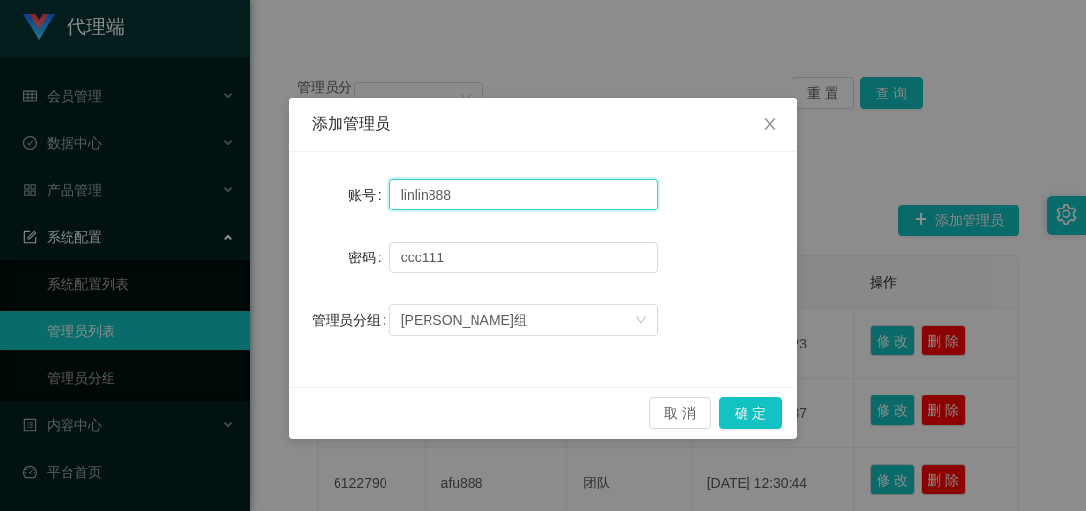
click at [429, 191] on input "linlin888" at bounding box center [523, 194] width 269 height 31
drag, startPoint x: 452, startPoint y: 196, endPoint x: 431, endPoint y: 194, distance: 21.6
click at [431, 194] on input "linlin888" at bounding box center [523, 194] width 269 height 31
type input "linlin168"
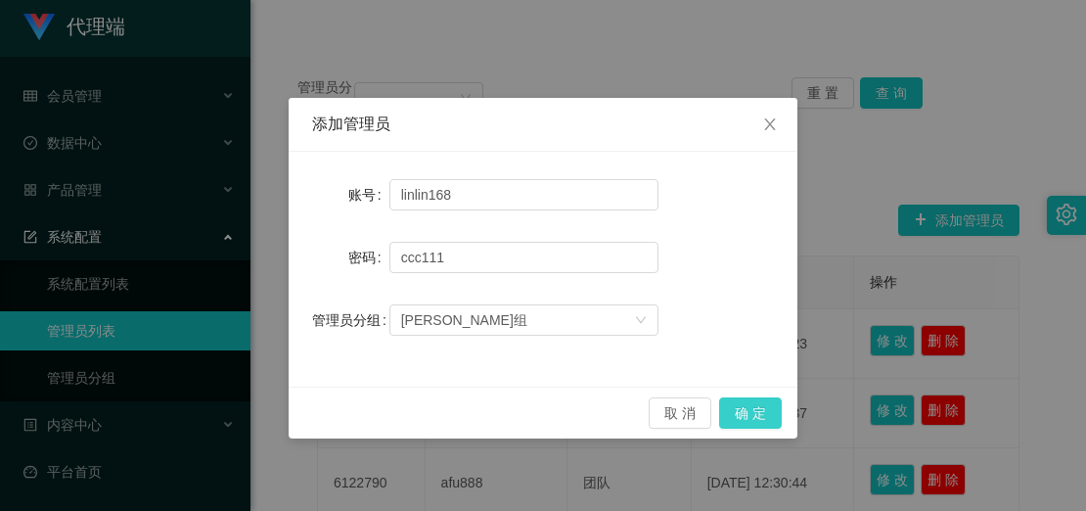
click at [727, 401] on button "确 定" at bounding box center [750, 412] width 63 height 31
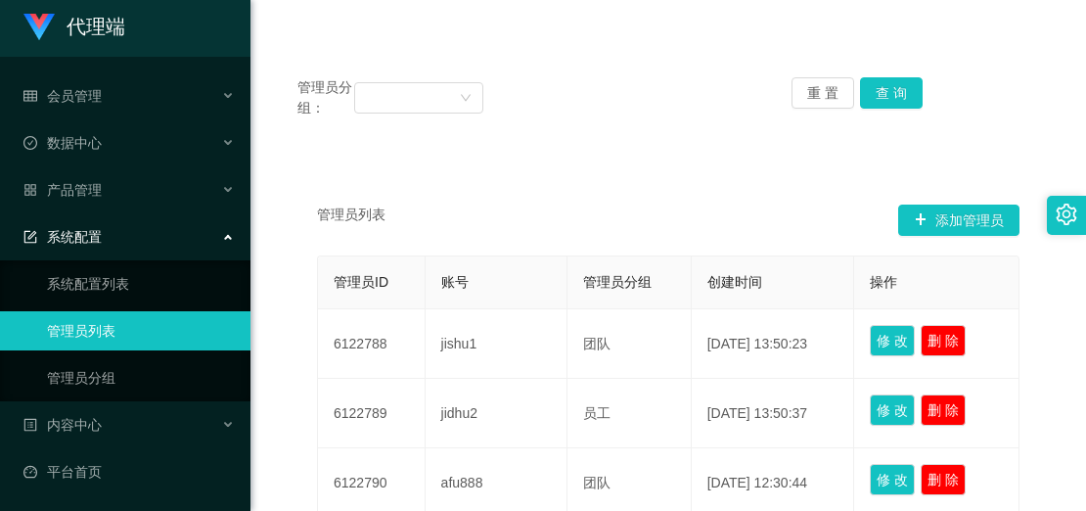
click at [757, 83] on div "管理员分组： 重 置 查 询" at bounding box center [668, 97] width 742 height 41
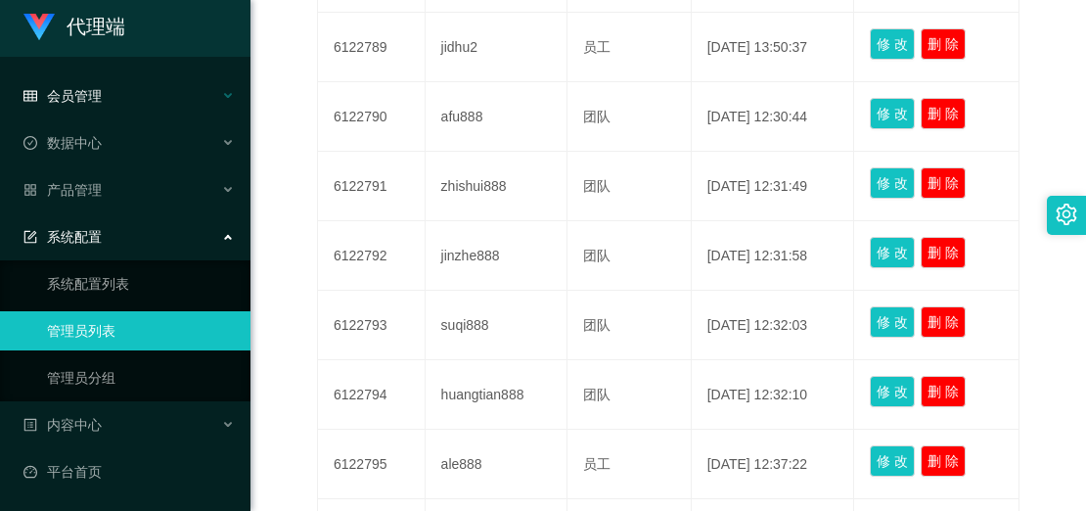
scroll to position [587, 0]
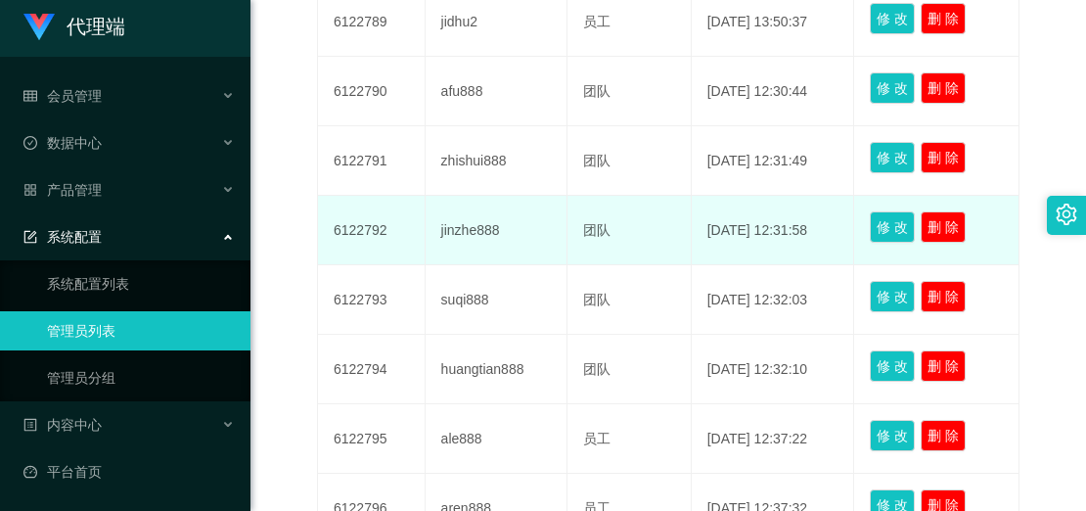
click at [735, 219] on td "[DATE] 12:31:58" at bounding box center [773, 230] width 163 height 69
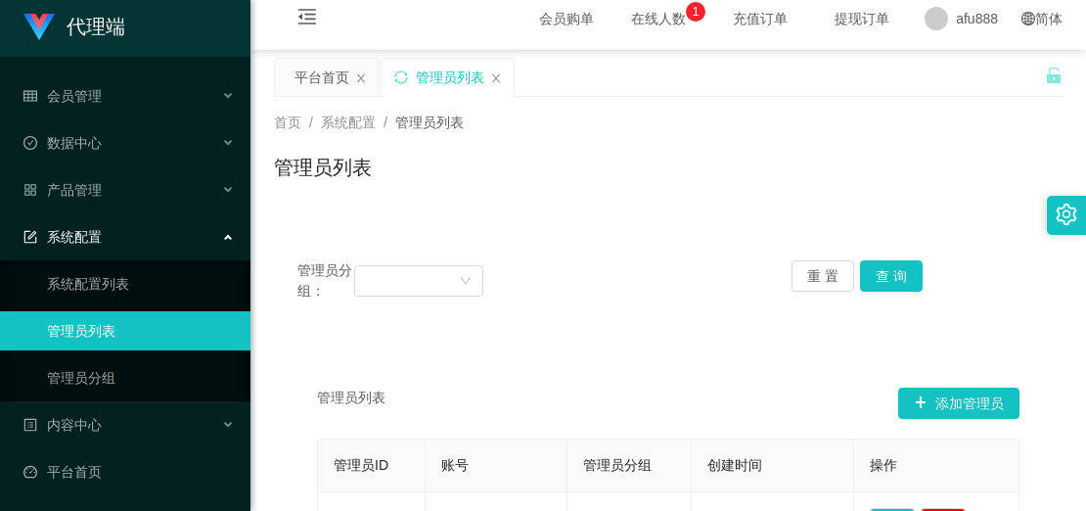
scroll to position [0, 0]
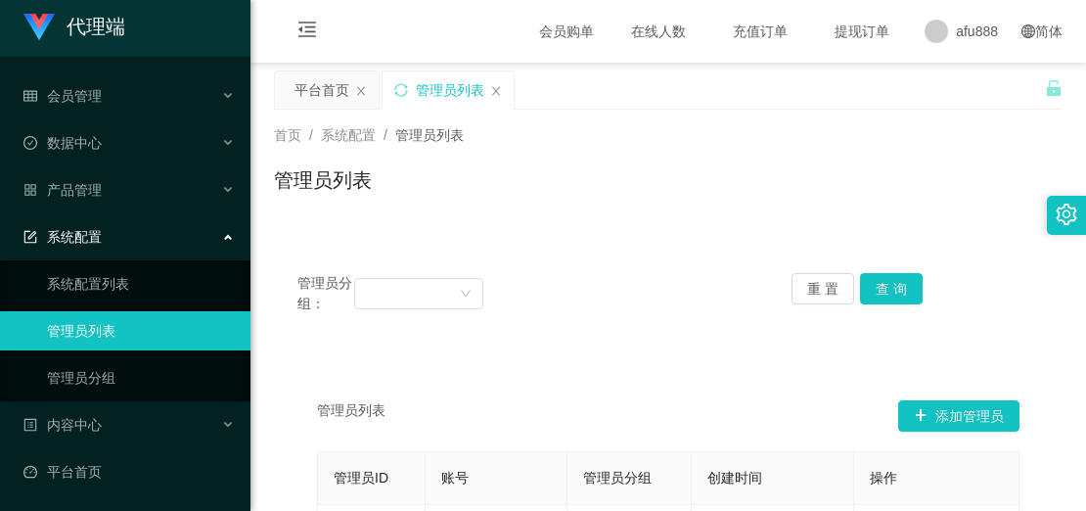
click at [659, 252] on div "管理员分组： 重 置 查 询" at bounding box center [668, 294] width 789 height 88
click at [638, 256] on div "管理员分组： 重 置 查 询" at bounding box center [668, 294] width 789 height 88
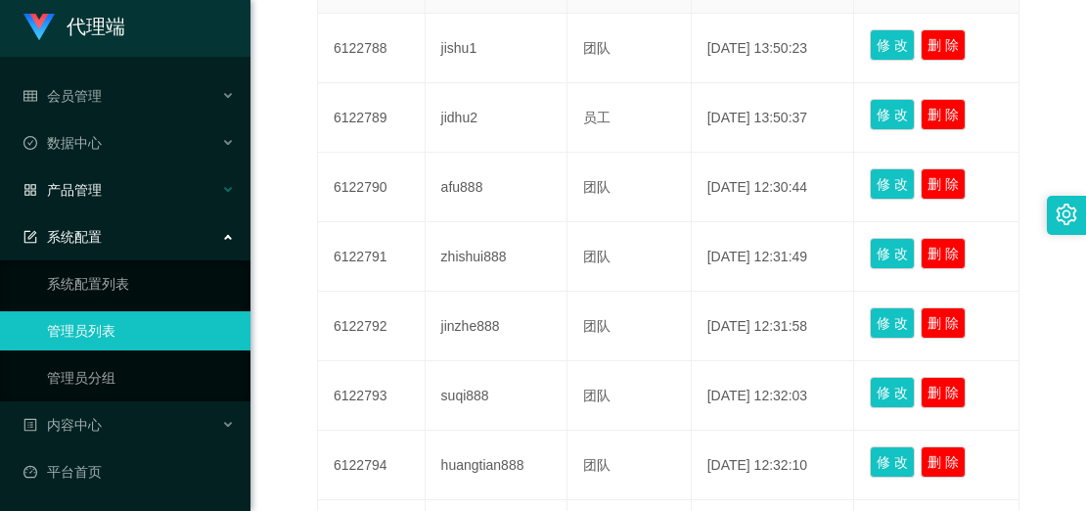
scroll to position [489, 0]
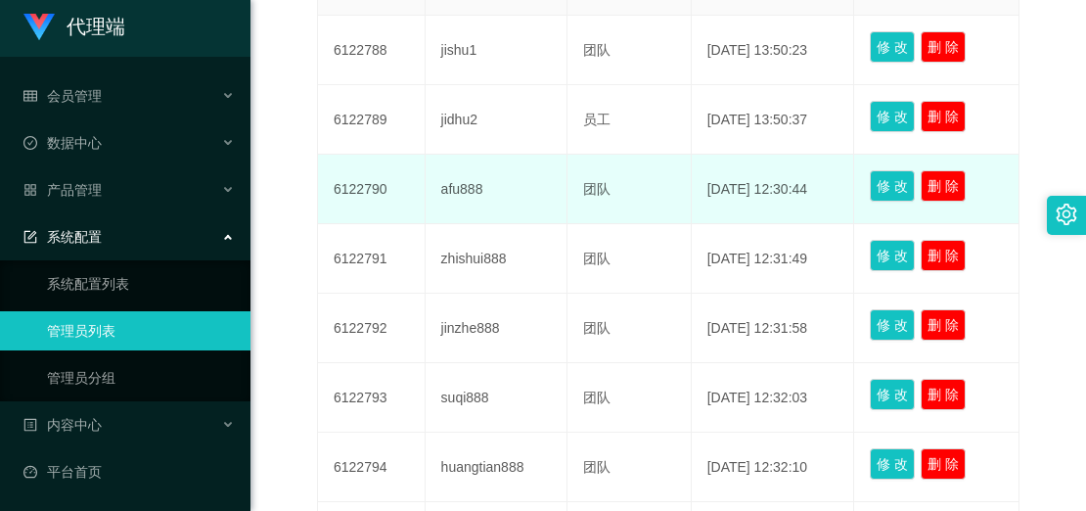
click at [499, 181] on td "afu888" at bounding box center [497, 189] width 142 height 69
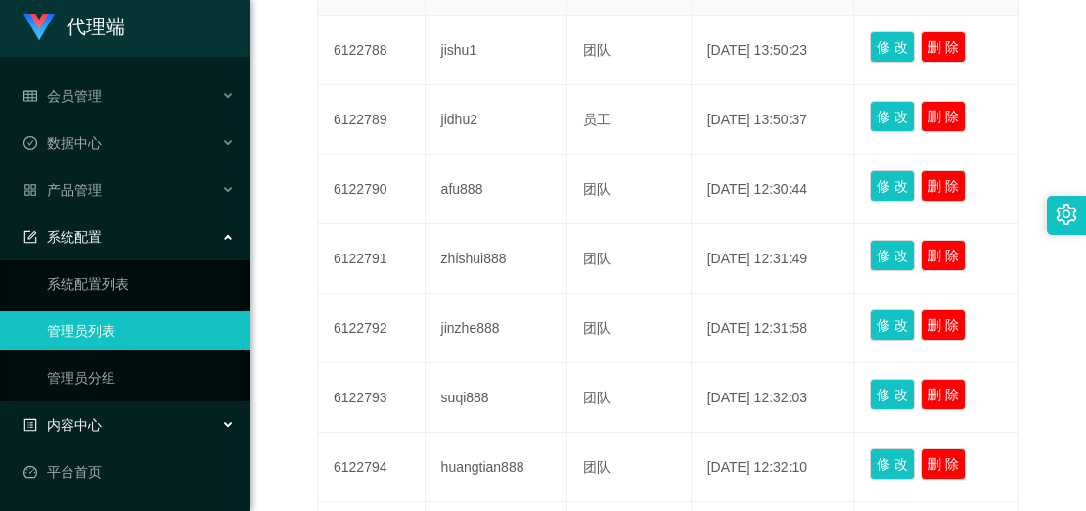
click at [117, 413] on div "内容中心" at bounding box center [125, 424] width 251 height 39
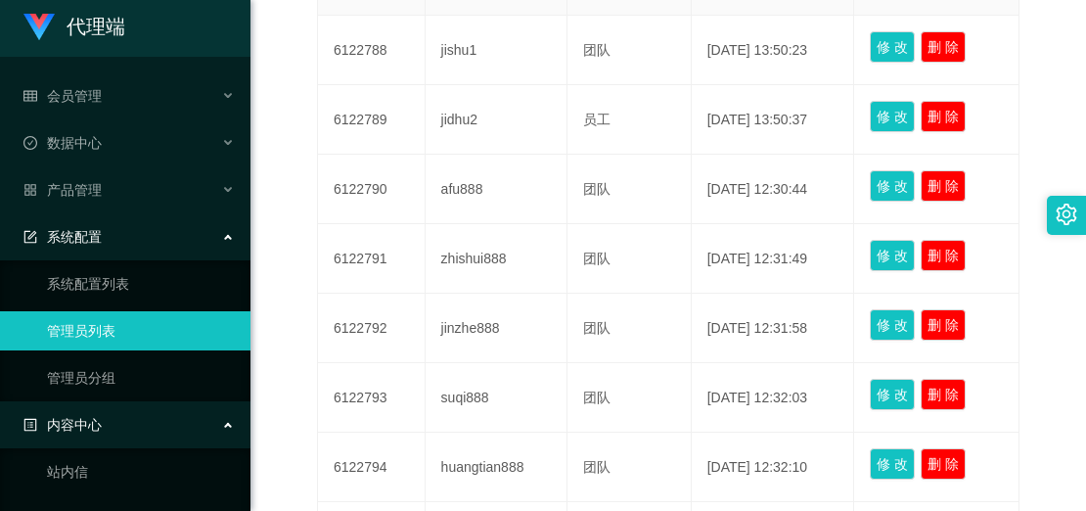
click at [72, 164] on li "数据中心" at bounding box center [125, 144] width 251 height 43
click at [72, 185] on span "产品管理" at bounding box center [62, 190] width 78 height 16
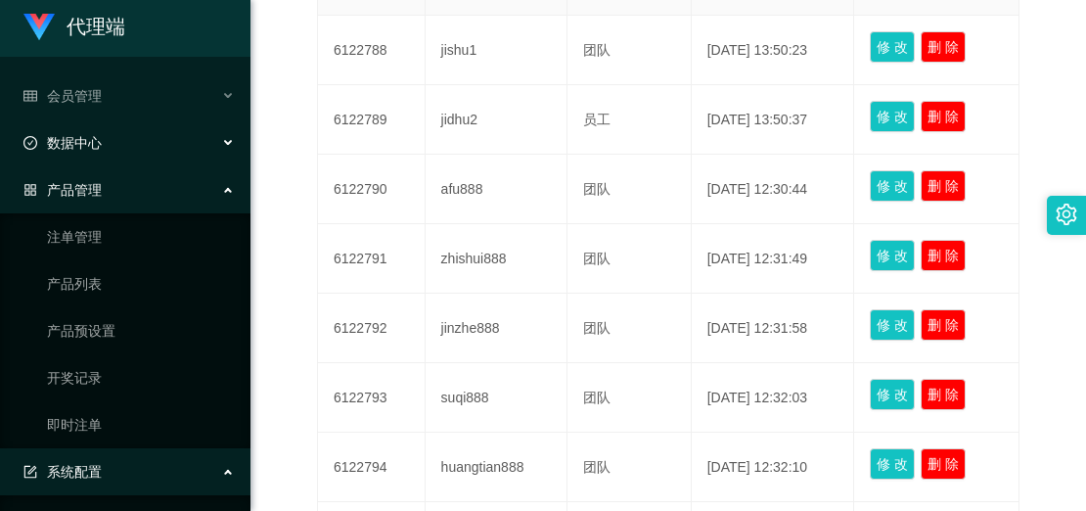
click at [97, 154] on div "数据中心" at bounding box center [125, 142] width 251 height 39
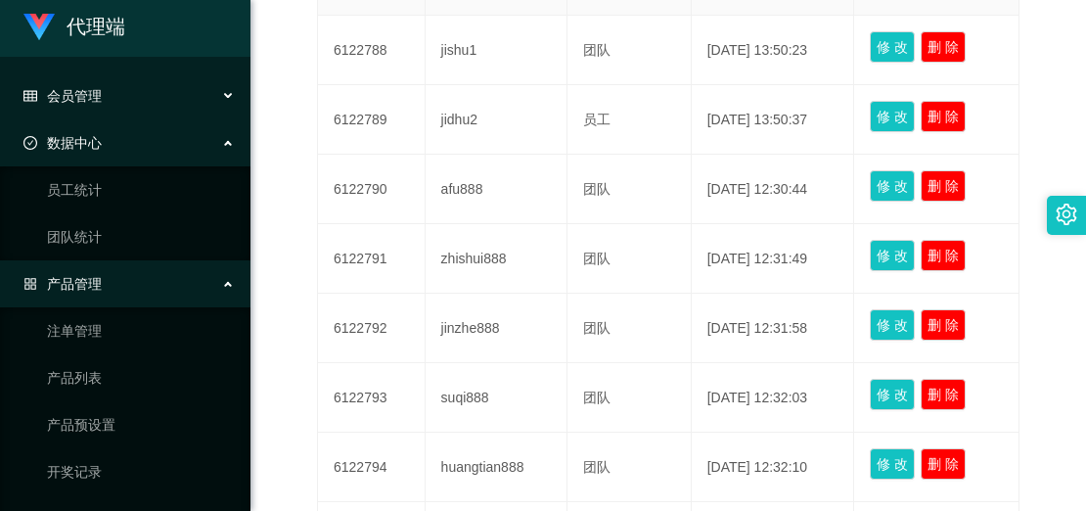
click at [108, 110] on div "会员管理" at bounding box center [125, 95] width 251 height 39
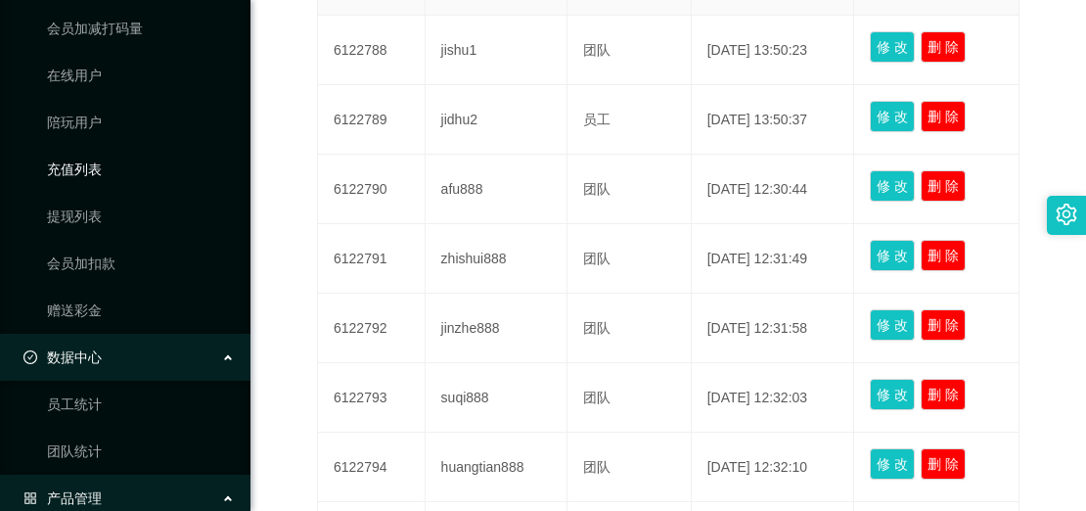
scroll to position [202, 0]
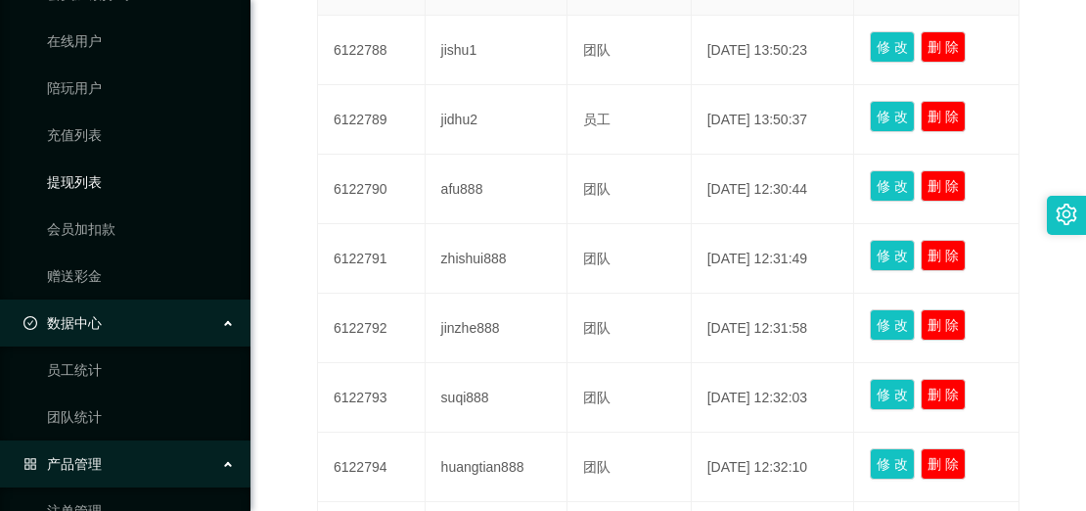
click at [112, 186] on link "提现列表" at bounding box center [141, 181] width 188 height 39
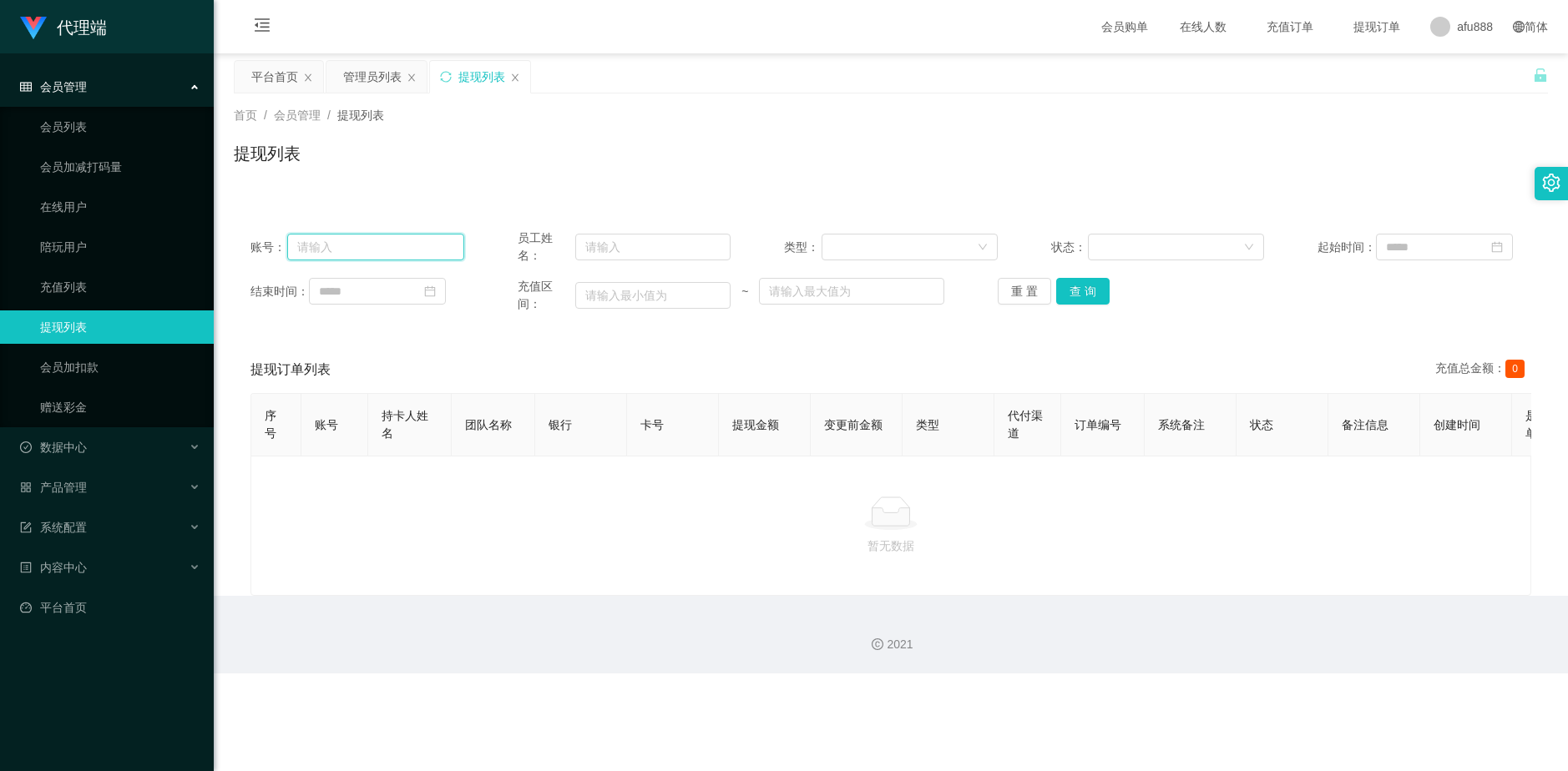
click at [398, 254] on input "text" at bounding box center [375, 246] width 177 height 26
type input "afu888"
click at [926, 275] on div "账号： afu888 员工姓名： 类型： 状态： 起始时间： 结束时间： 充值区间： ~ 重 置 查 询" at bounding box center [891, 271] width 1314 height 117
click at [926, 287] on button "查 询" at bounding box center [1083, 291] width 54 height 26
